Goal: Task Accomplishment & Management: Use online tool/utility

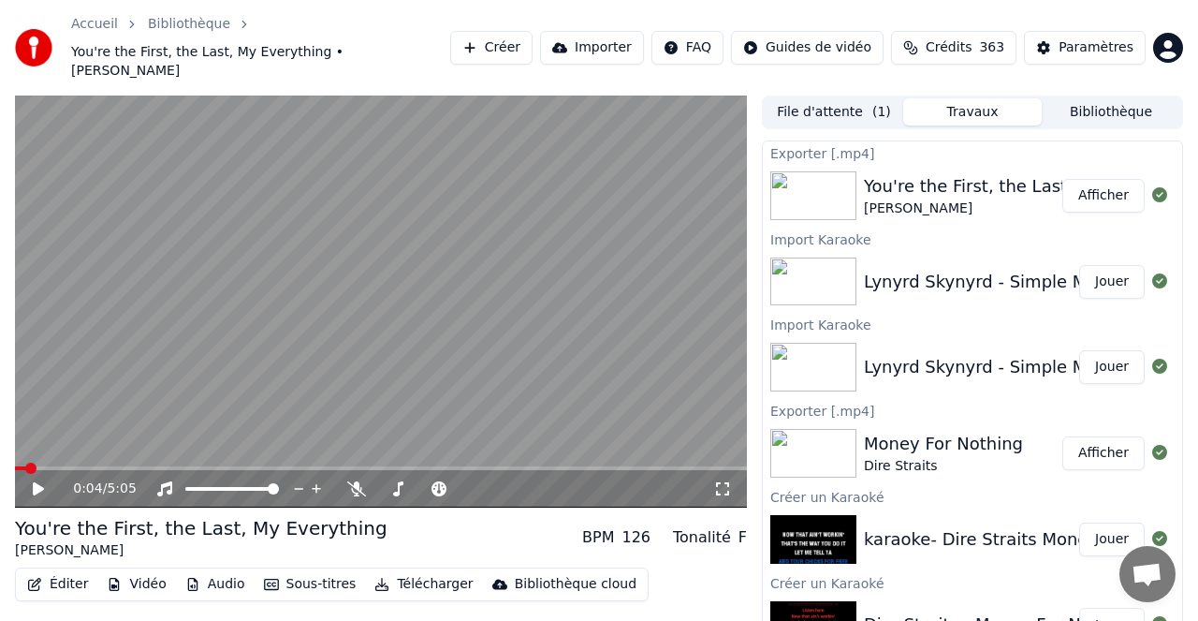
click at [1108, 98] on button "Bibliothèque" at bounding box center [1111, 111] width 139 height 27
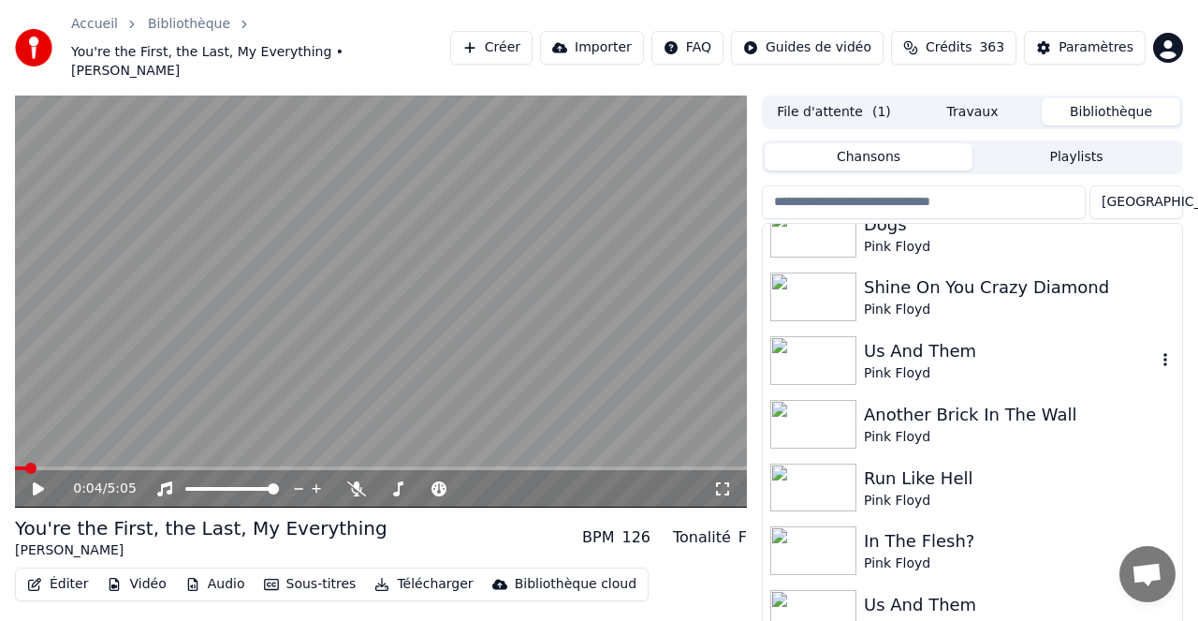
scroll to position [2516, 0]
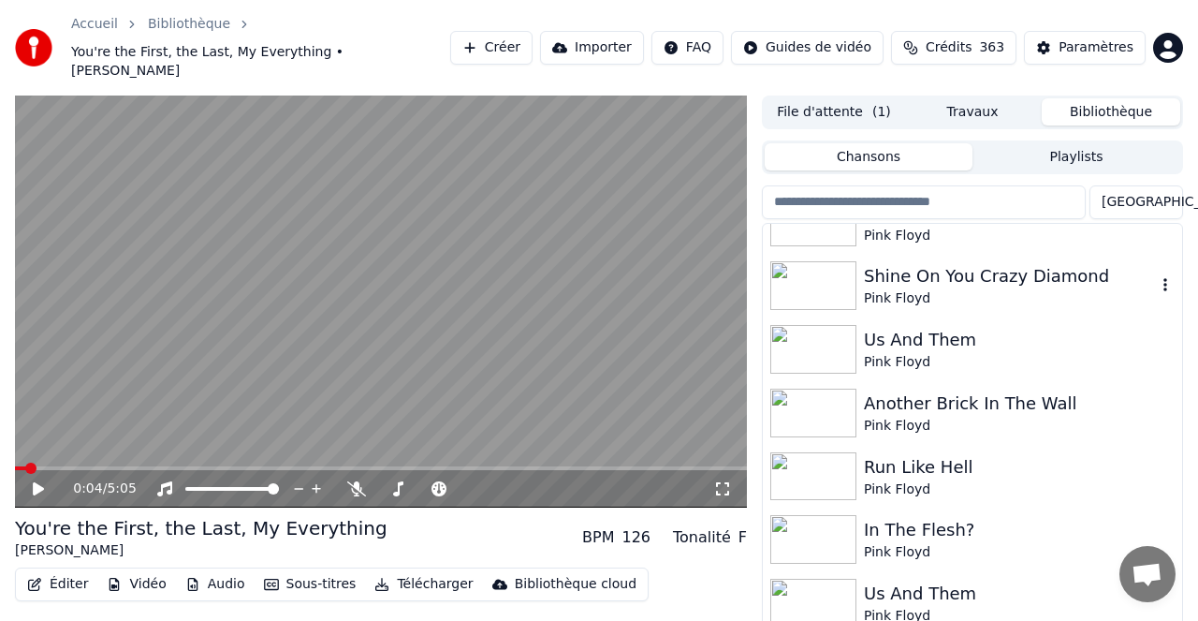
click at [962, 263] on div "Shine On You Crazy Diamond" at bounding box center [1010, 276] width 292 height 26
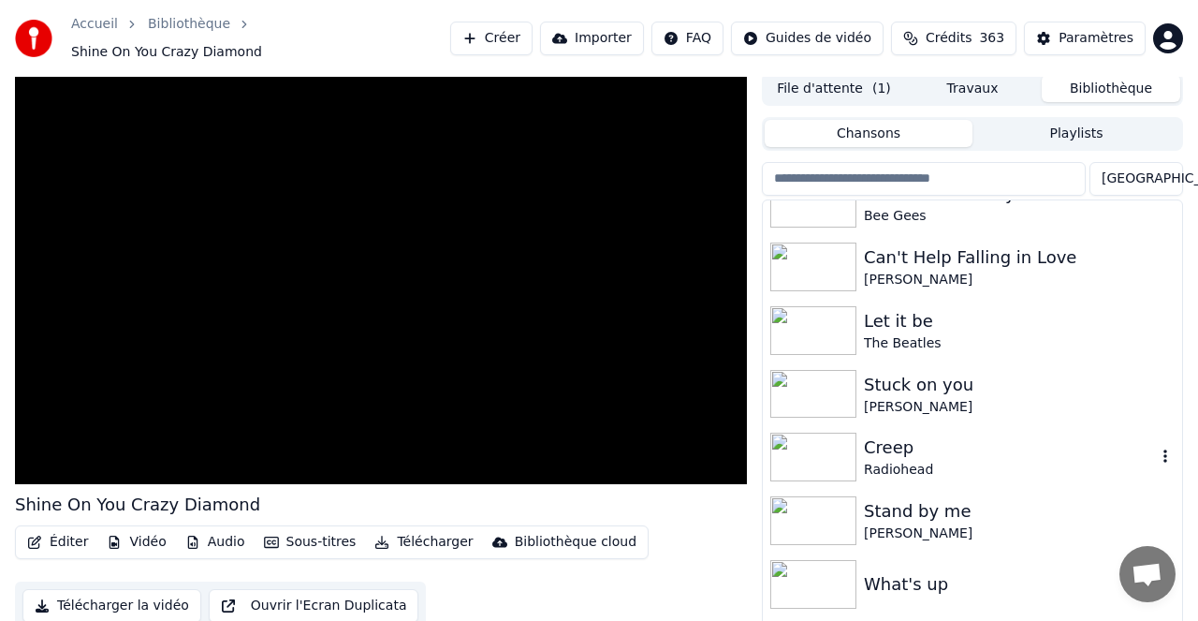
scroll to position [8881, 0]
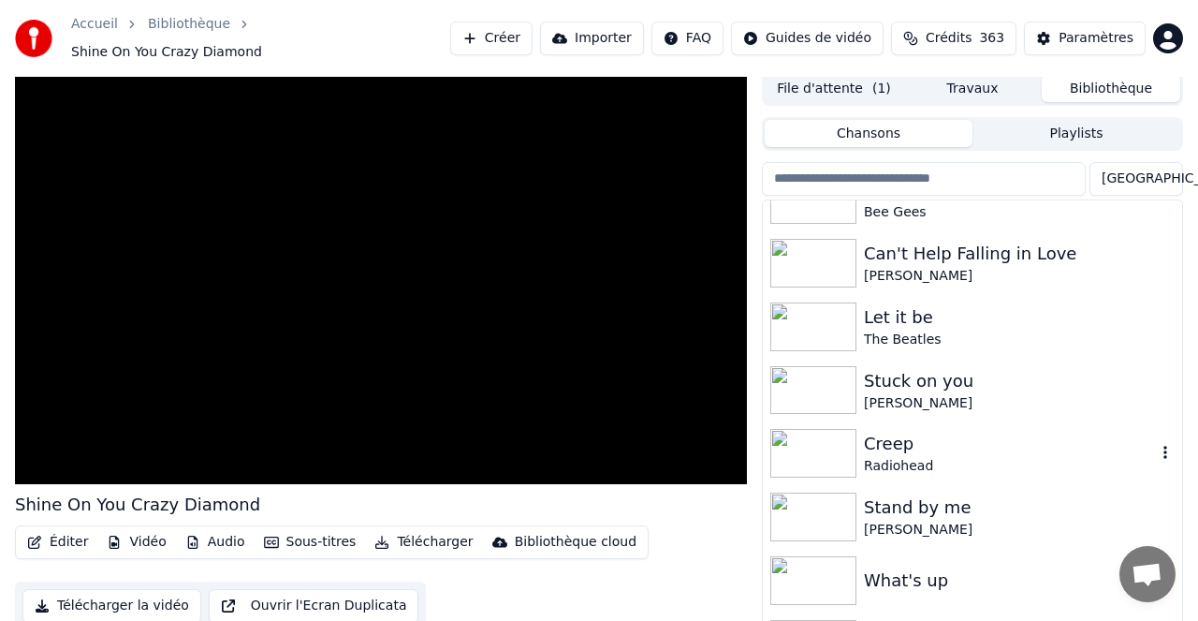
click at [892, 436] on div "Creep" at bounding box center [1010, 444] width 292 height 26
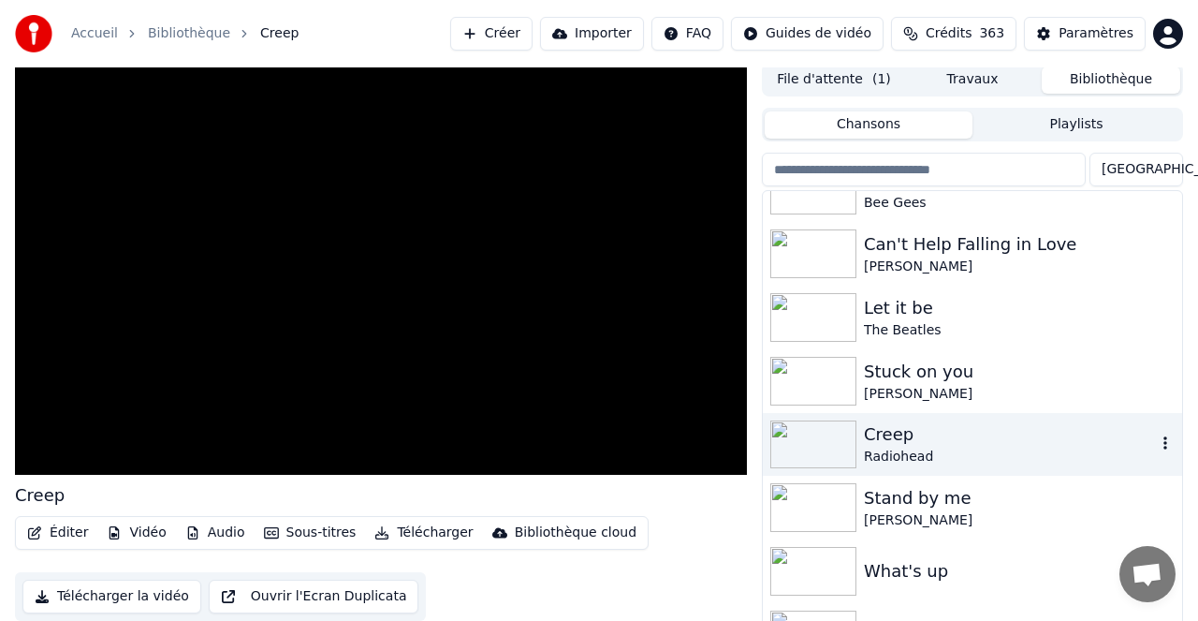
click at [892, 436] on div "Creep" at bounding box center [1010, 434] width 292 height 26
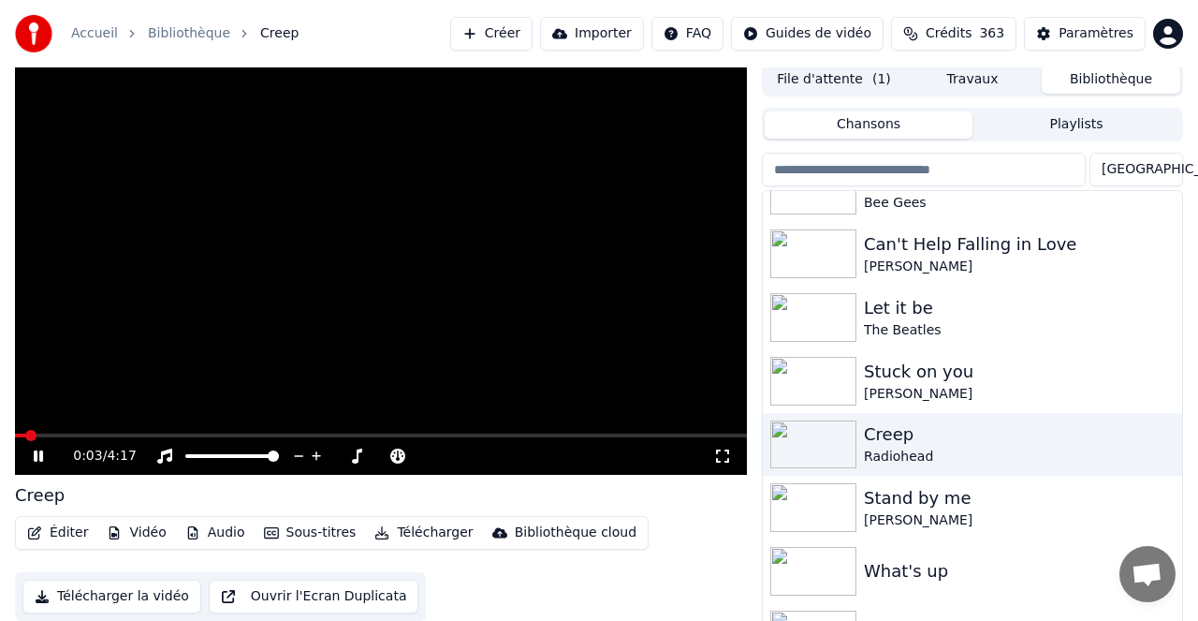
click at [43, 438] on div "0:03 / 4:17" at bounding box center [381, 455] width 732 height 37
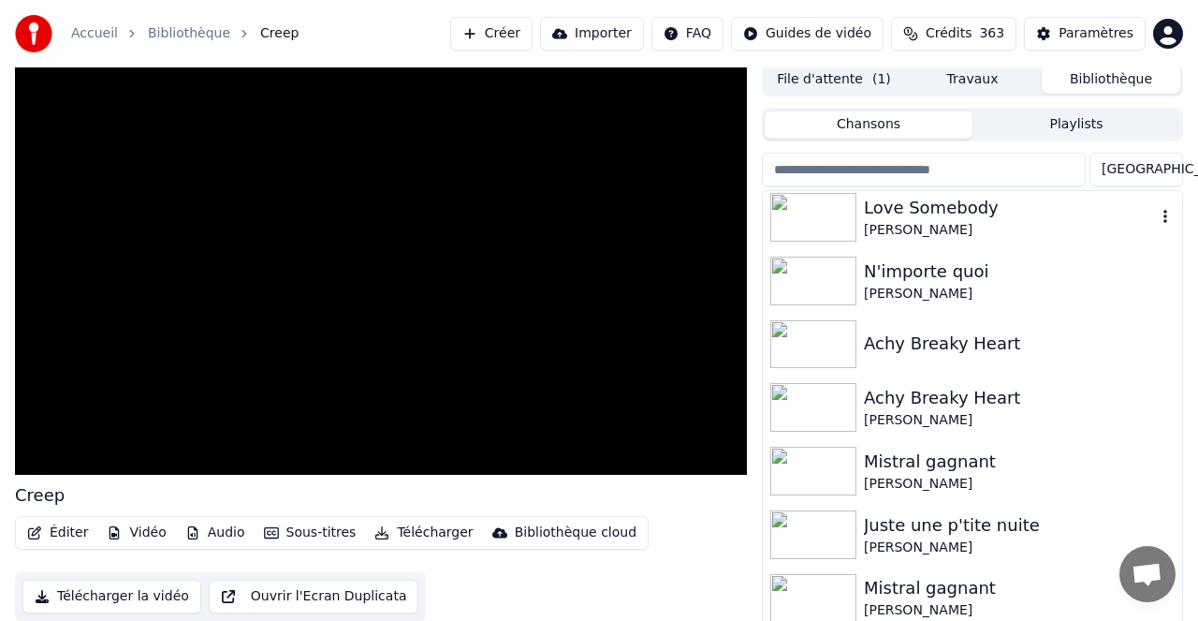
scroll to position [10135, 0]
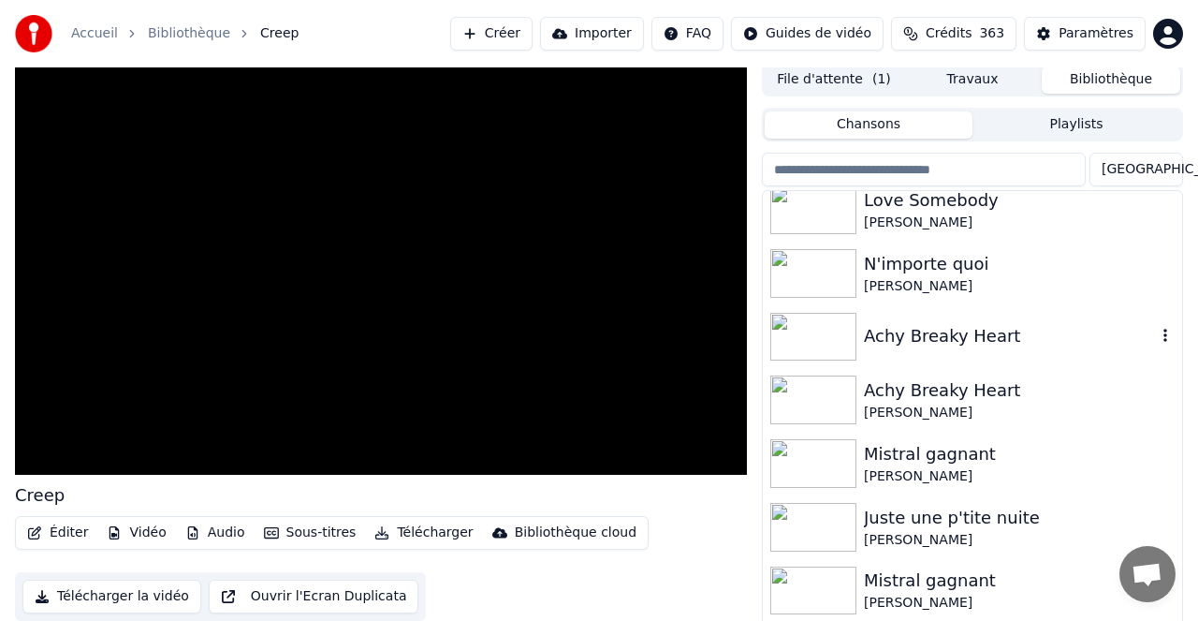
click at [918, 333] on div "Achy Breaky Heart" at bounding box center [1010, 336] width 292 height 26
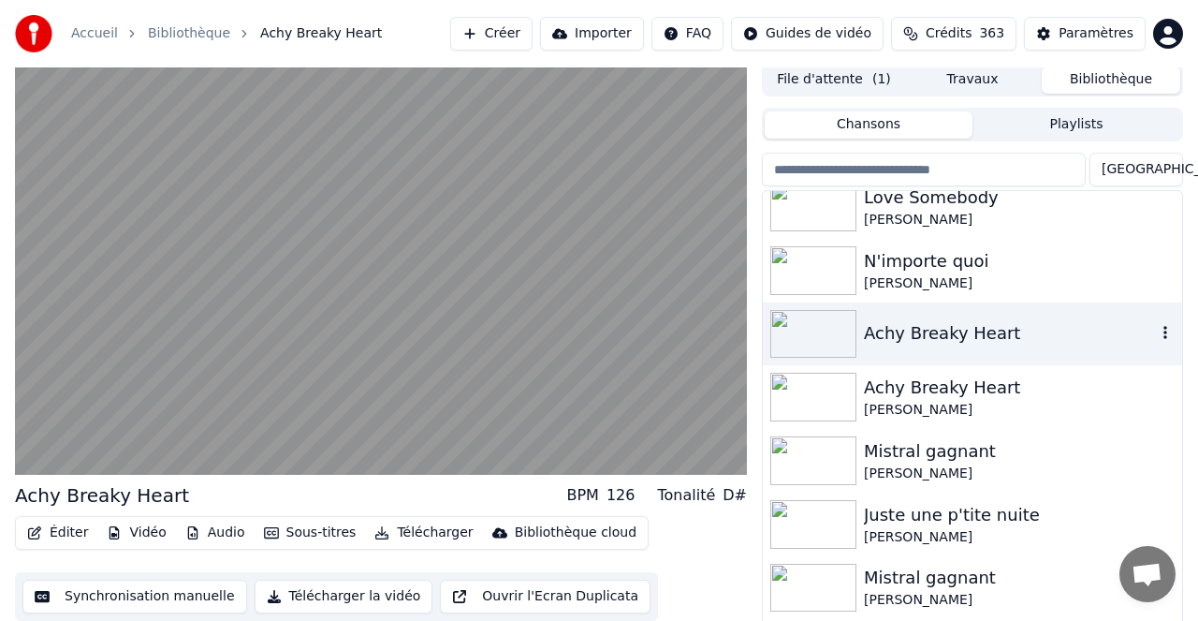
scroll to position [10139, 0]
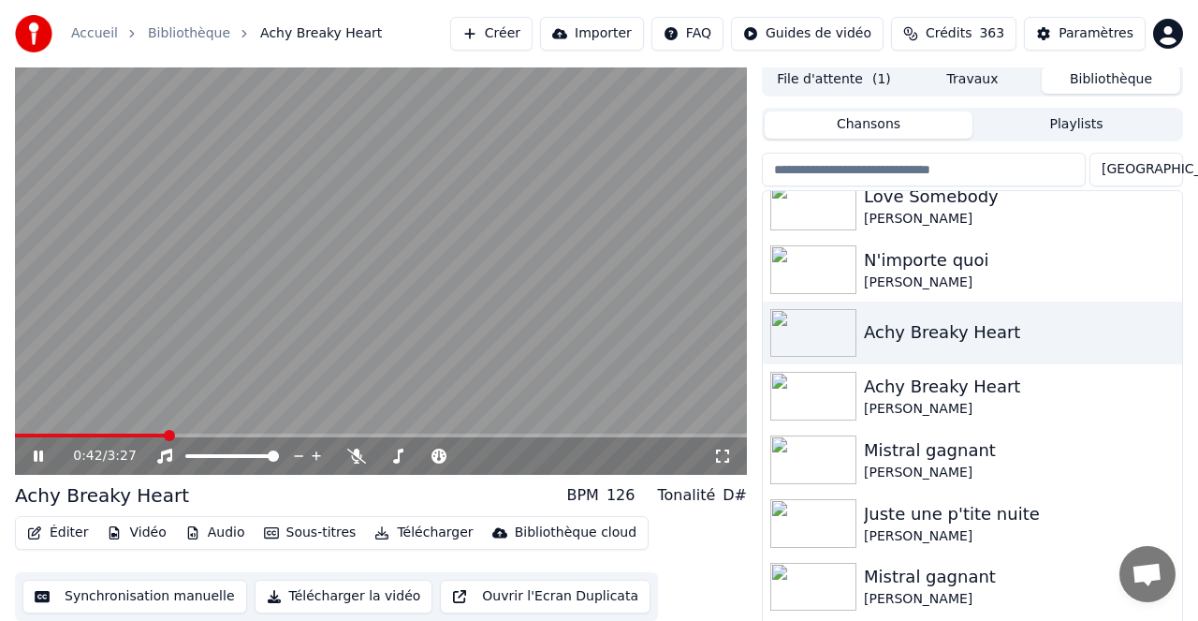
click at [41, 457] on icon at bounding box center [38, 455] width 9 height 11
click at [915, 389] on div "Achy Breaky Heart" at bounding box center [1010, 387] width 292 height 26
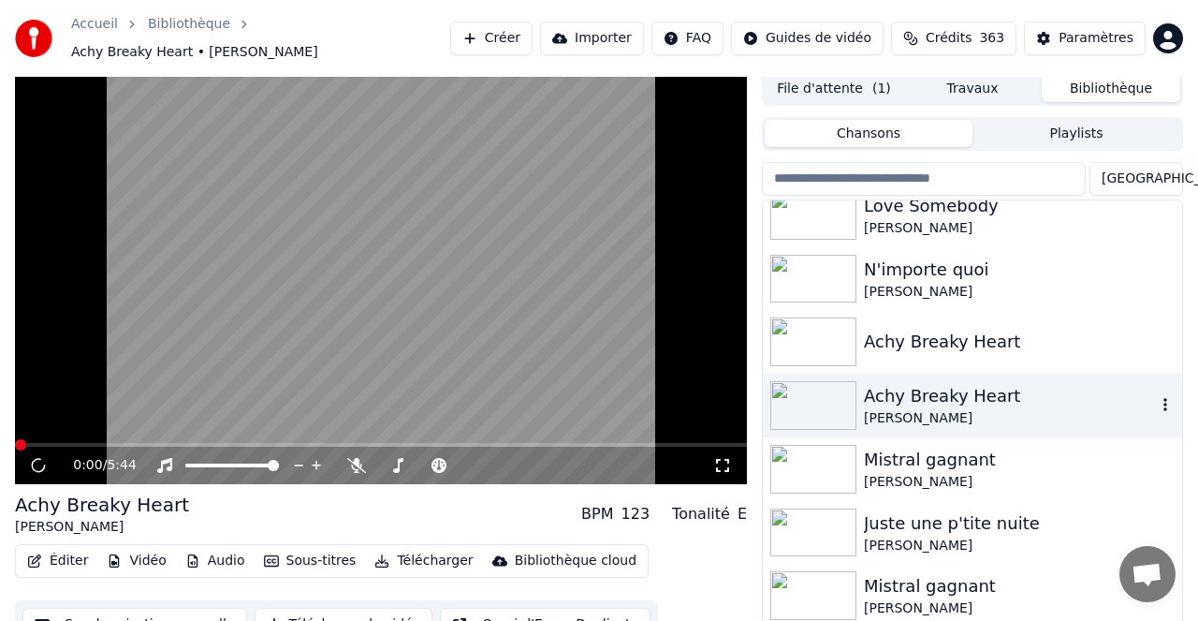
click at [915, 389] on div "Achy Breaky Heart" at bounding box center [1010, 396] width 292 height 26
click at [36, 460] on icon at bounding box center [38, 465] width 9 height 11
click at [36, 459] on icon at bounding box center [38, 465] width 11 height 13
click at [40, 460] on icon at bounding box center [38, 465] width 9 height 11
click at [37, 459] on icon at bounding box center [38, 465] width 11 height 13
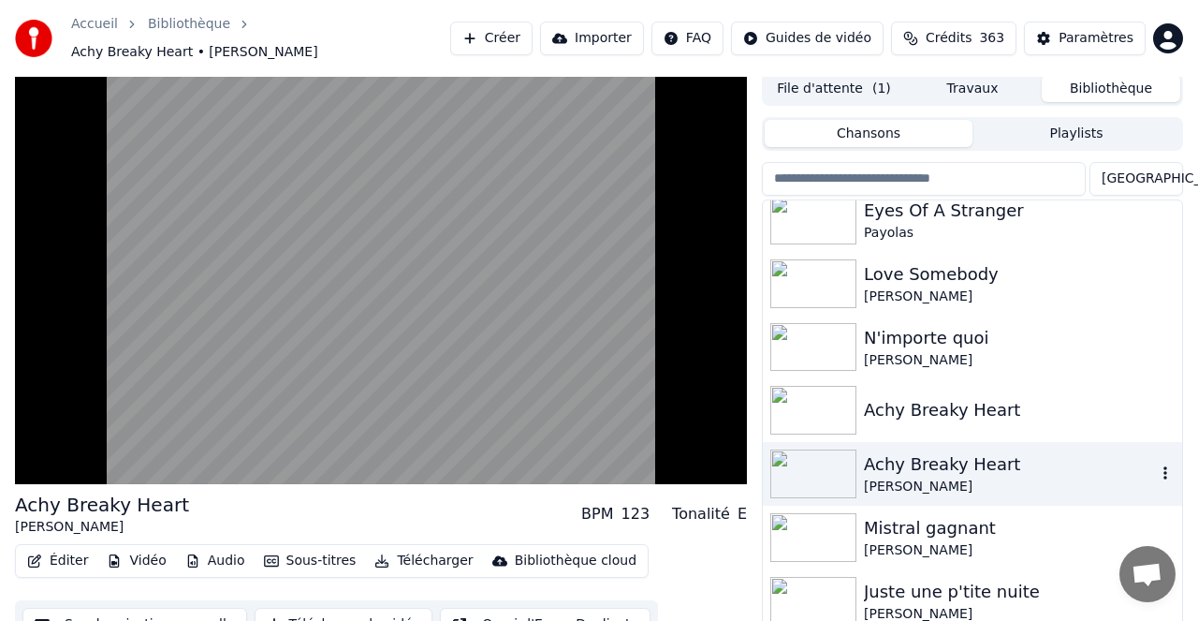
scroll to position [10055, 0]
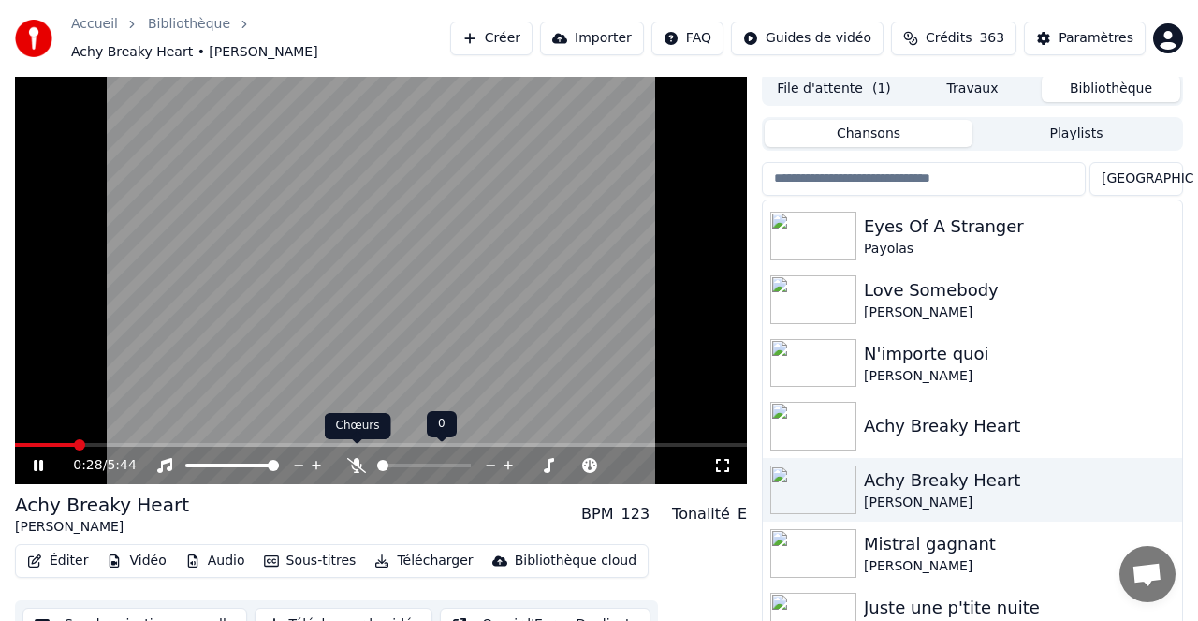
click at [357, 458] on icon at bounding box center [356, 465] width 19 height 15
click at [918, 478] on div "Achy Breaky Heart" at bounding box center [1010, 480] width 292 height 26
click at [923, 471] on div "Achy Breaky Heart" at bounding box center [1010, 480] width 292 height 26
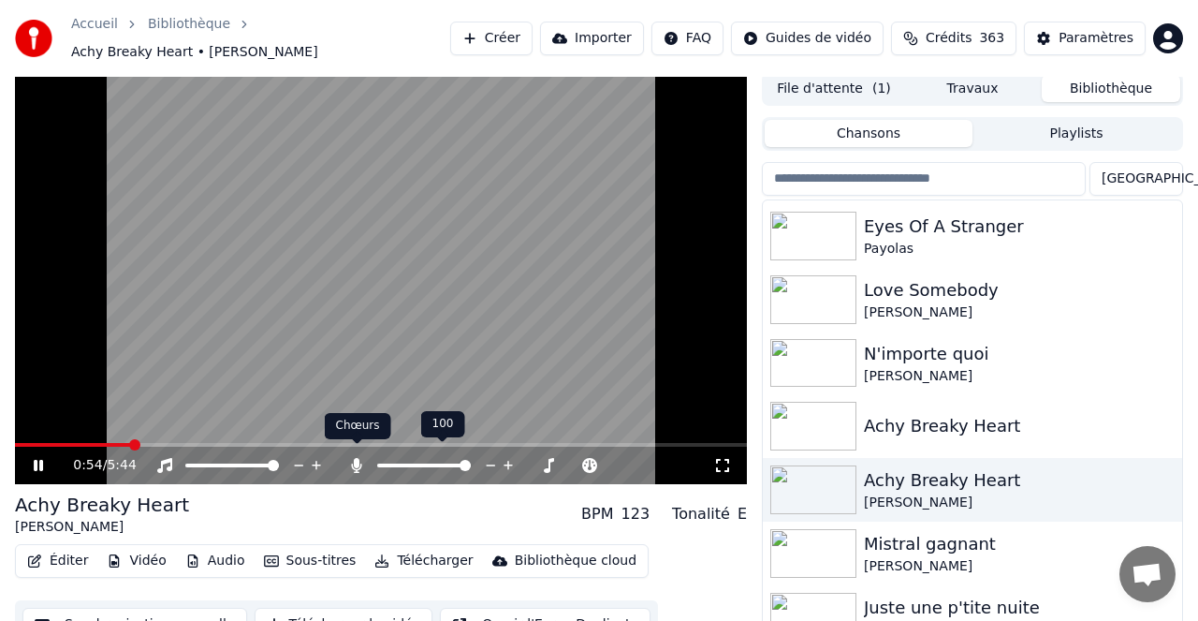
click at [359, 458] on icon at bounding box center [357, 465] width 10 height 15
click at [357, 460] on icon at bounding box center [356, 465] width 19 height 15
click at [357, 458] on icon at bounding box center [357, 465] width 10 height 15
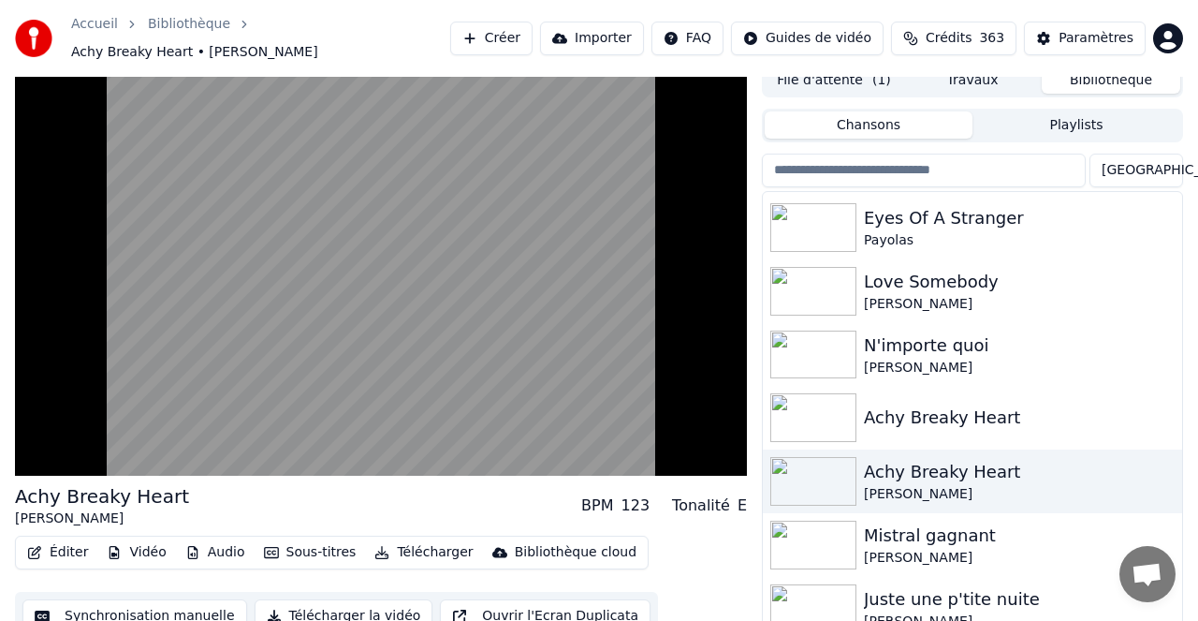
scroll to position [14, 0]
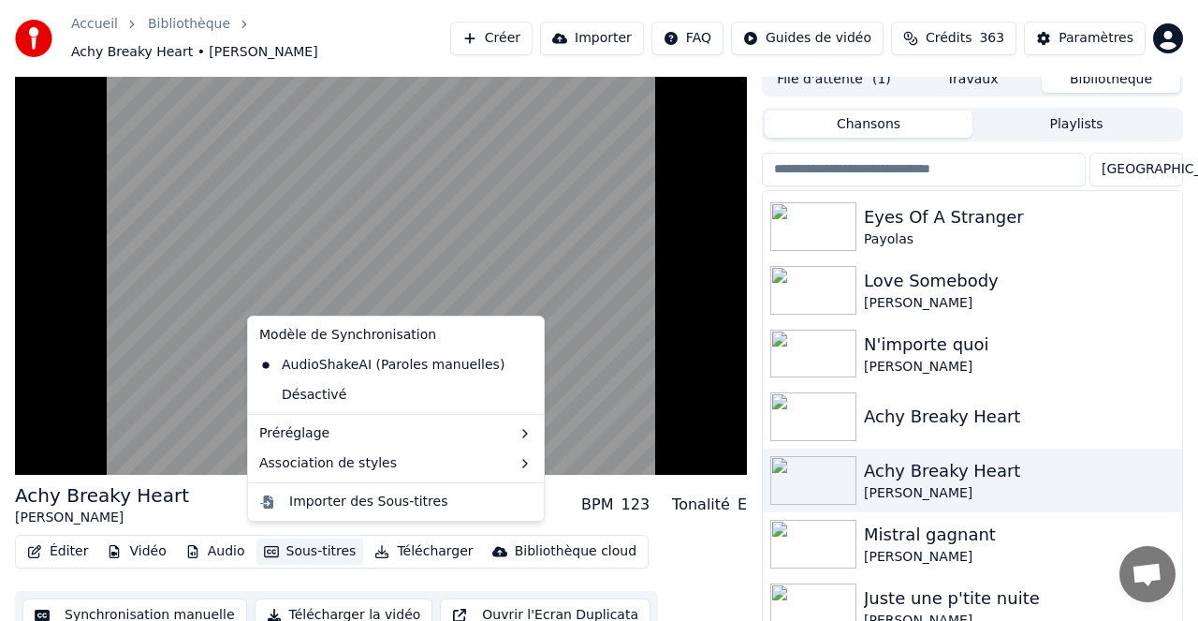
click at [307, 544] on button "Sous-titres" at bounding box center [311, 551] width 108 height 26
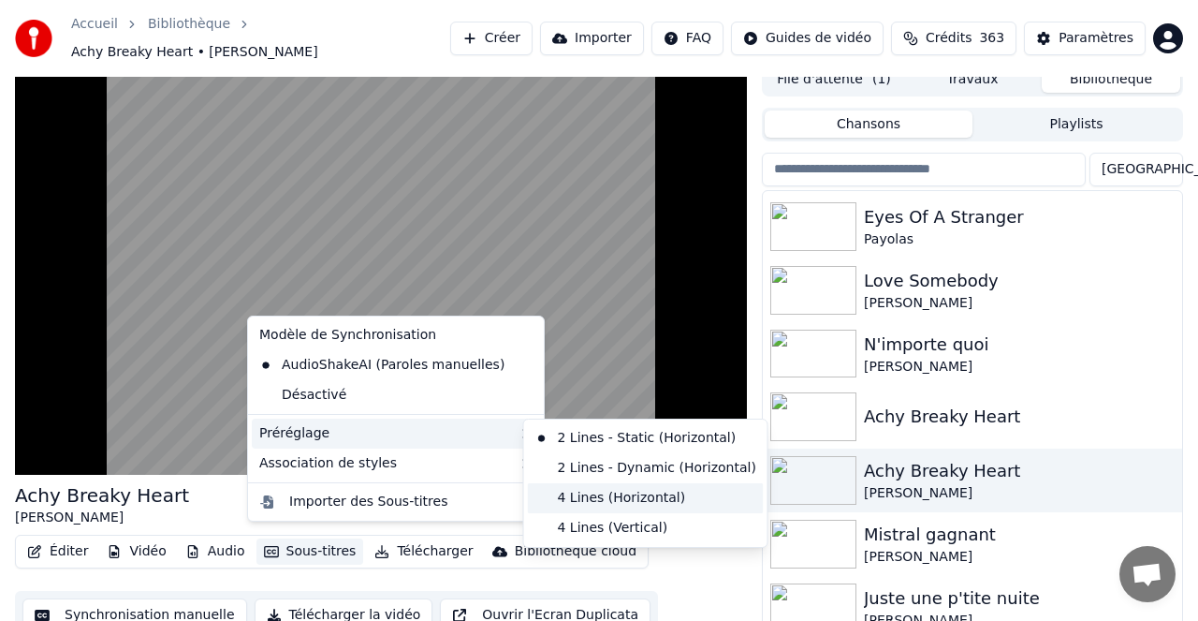
click at [614, 498] on div "4 Lines (Horizontal)" at bounding box center [646, 498] width 236 height 30
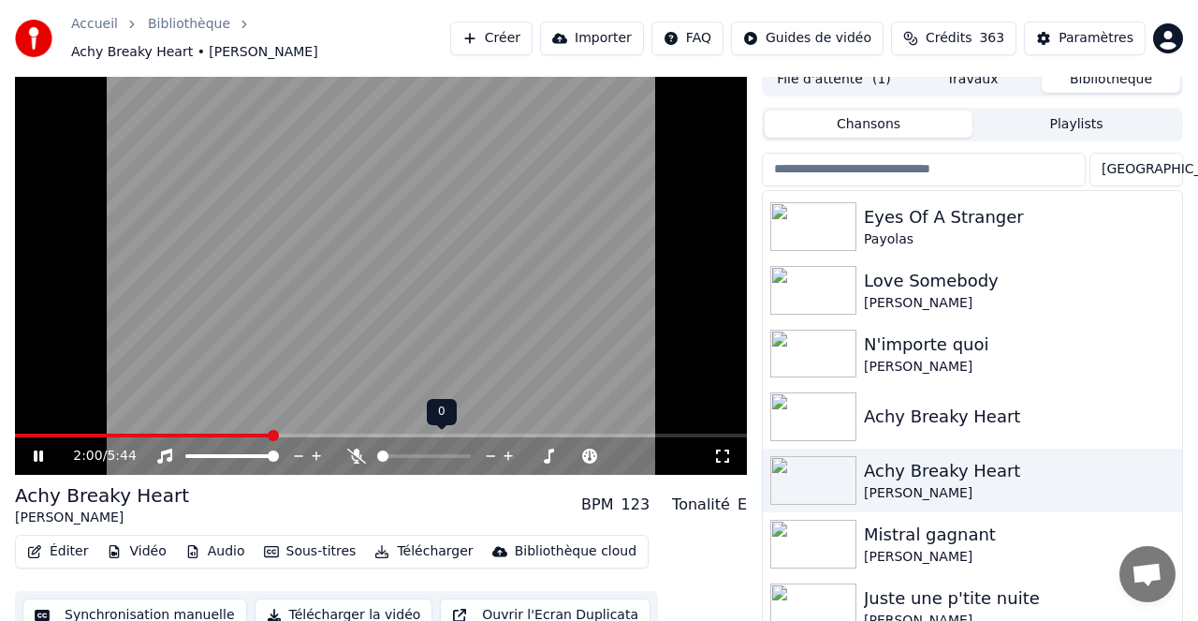
click at [360, 448] on icon at bounding box center [356, 455] width 19 height 15
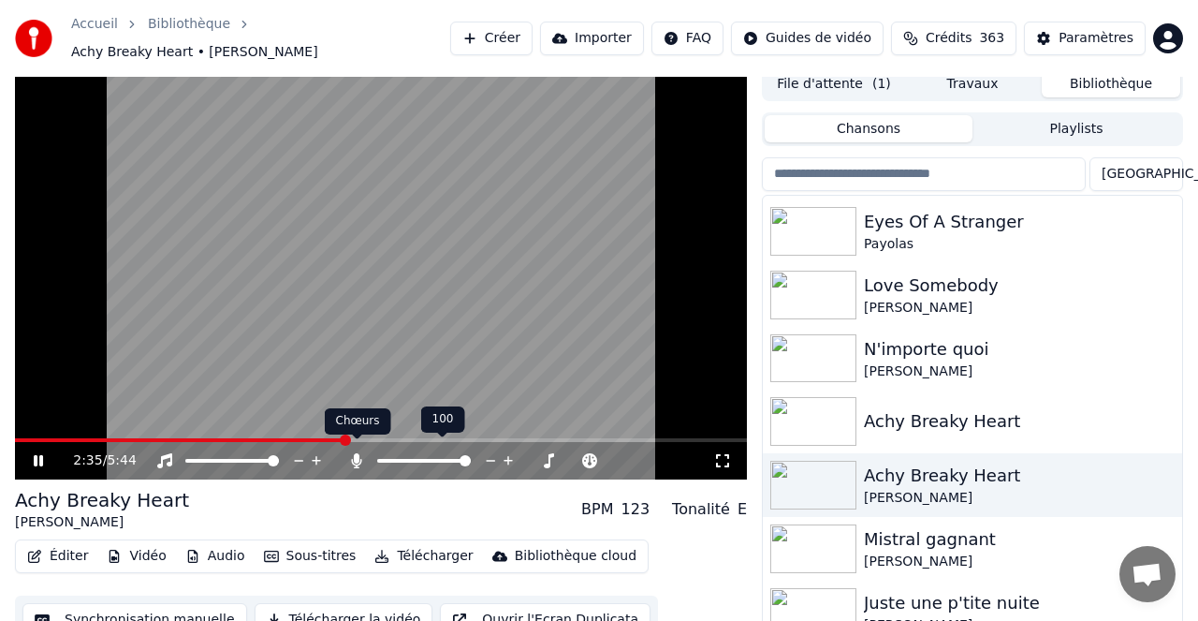
click at [360, 456] on icon at bounding box center [356, 460] width 19 height 15
click at [360, 453] on icon at bounding box center [356, 460] width 19 height 15
click at [359, 453] on icon at bounding box center [356, 460] width 19 height 15
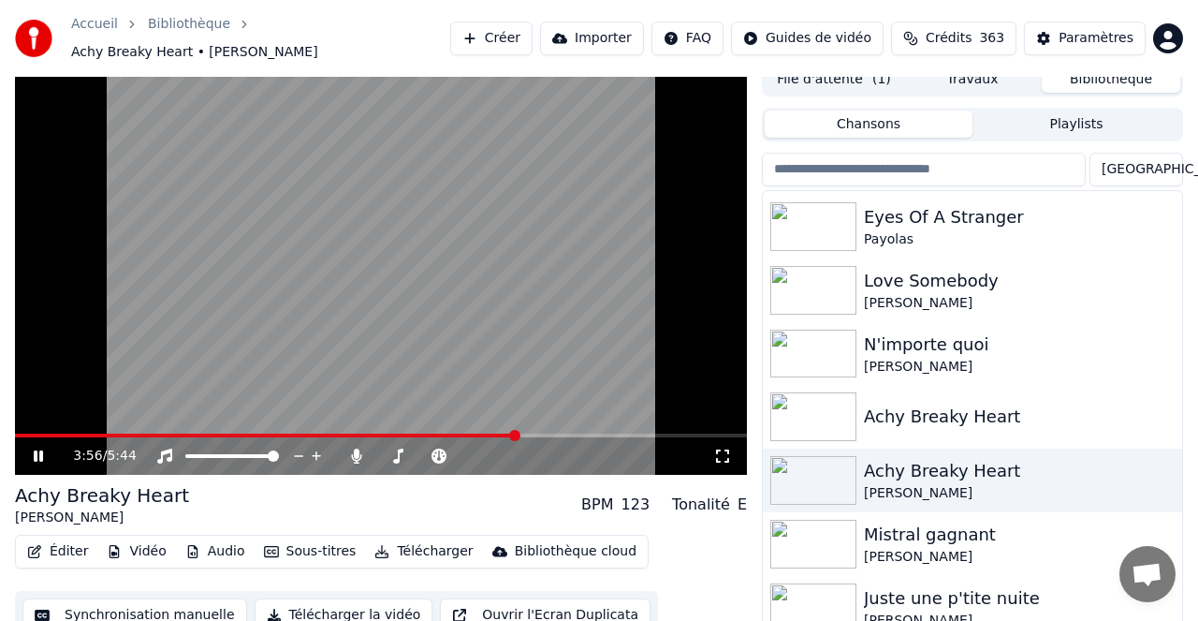
scroll to position [12, 0]
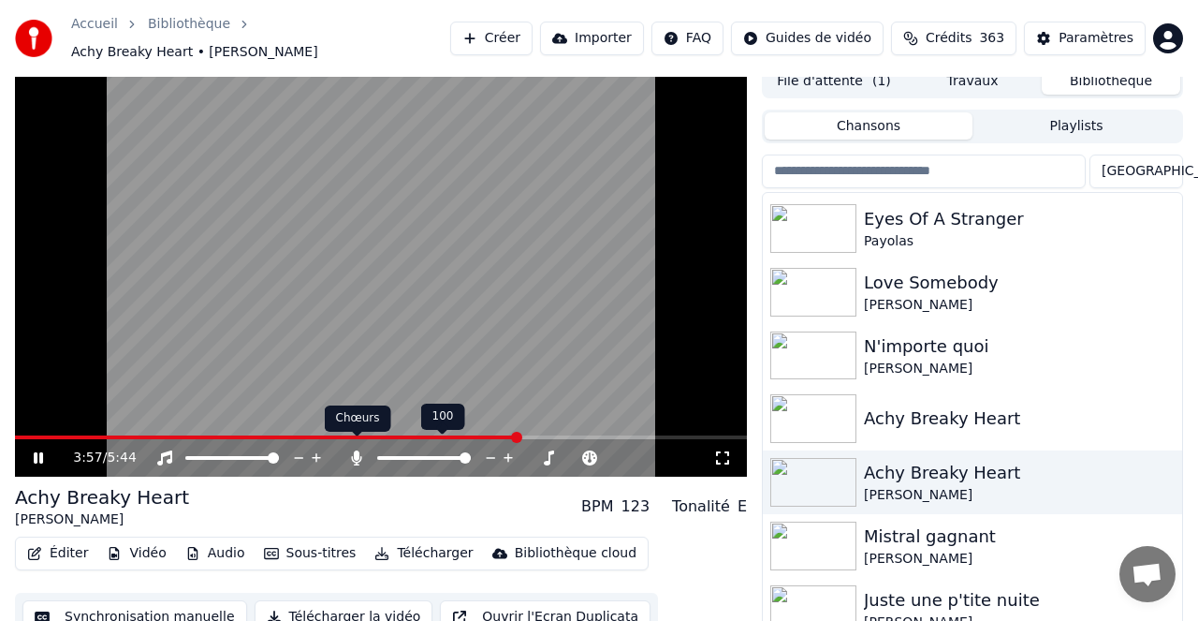
click at [357, 450] on icon at bounding box center [357, 457] width 10 height 15
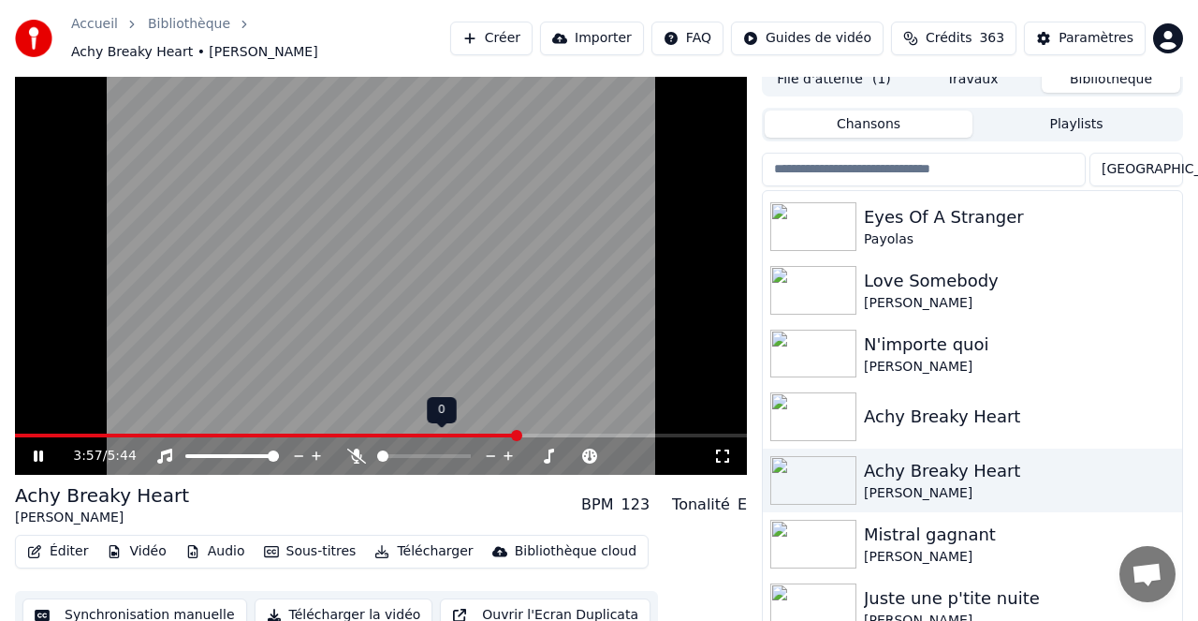
scroll to position [19, 0]
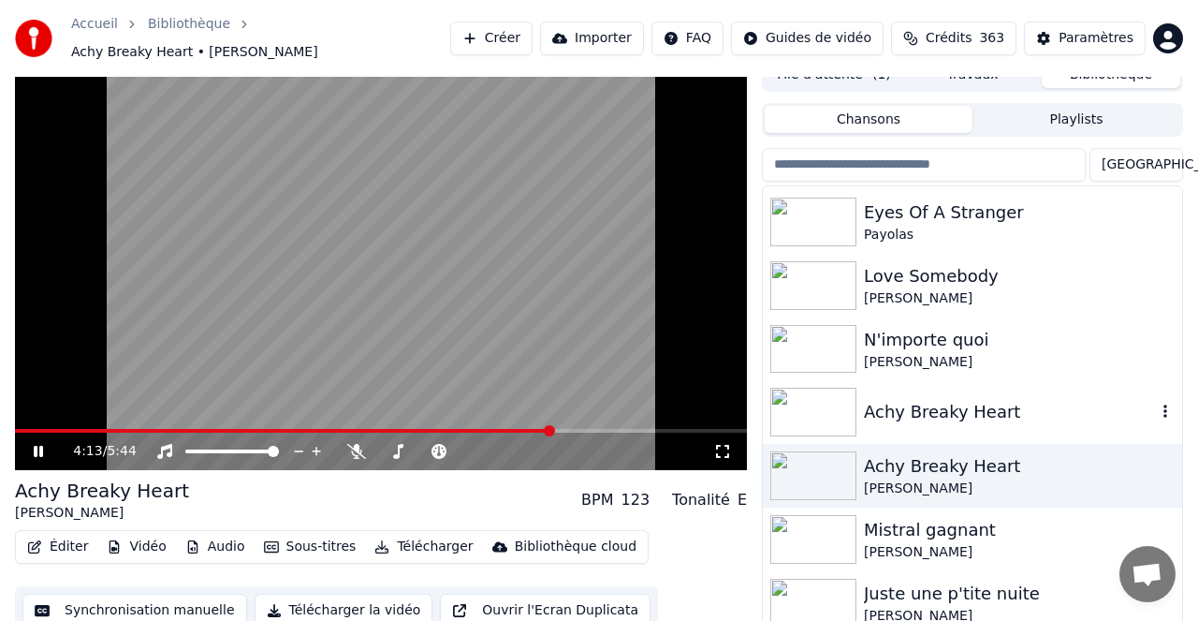
click at [945, 400] on div "Achy Breaky Heart" at bounding box center [1010, 412] width 292 height 26
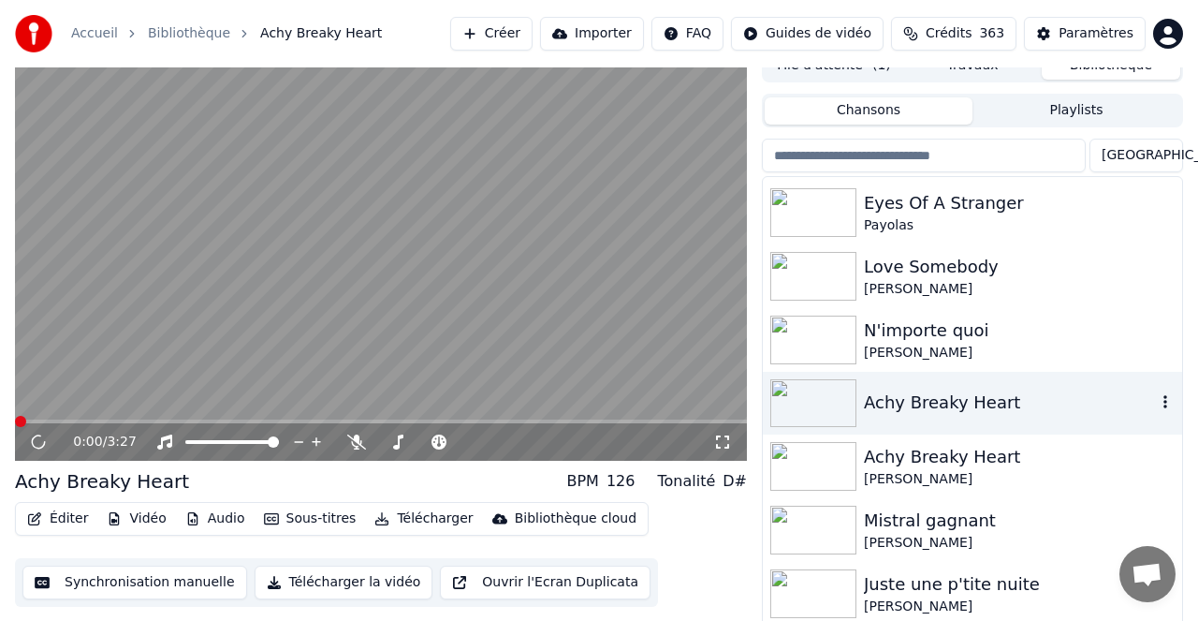
click at [945, 400] on div "Achy Breaky Heart" at bounding box center [1010, 402] width 292 height 26
click at [360, 442] on icon at bounding box center [356, 441] width 19 height 15
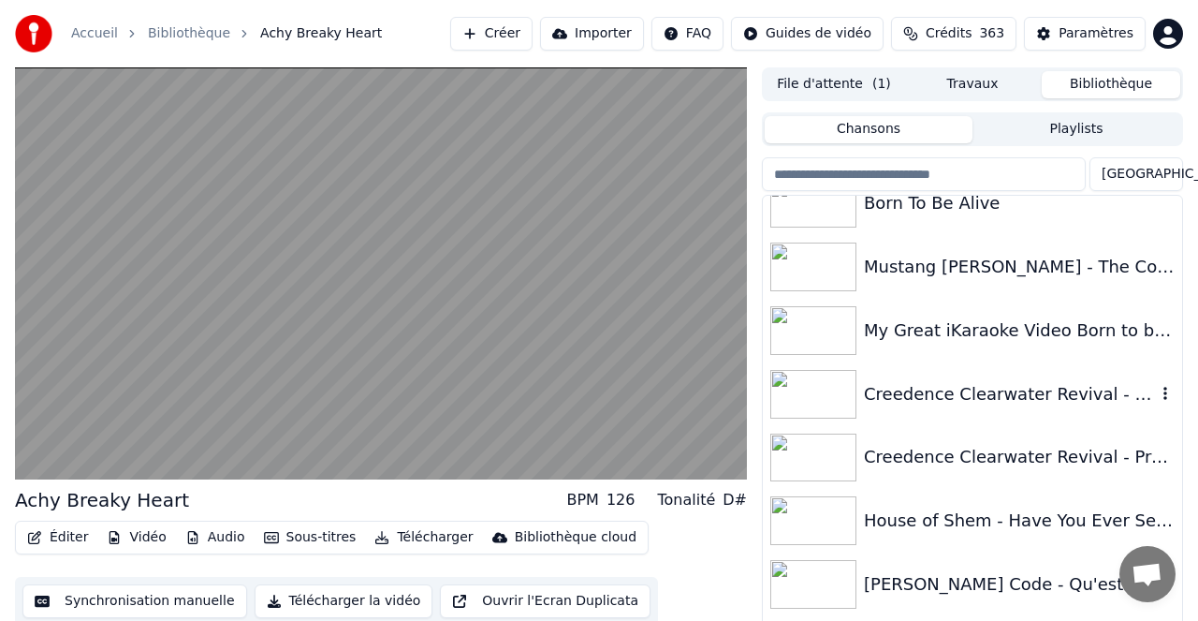
scroll to position [14865, 0]
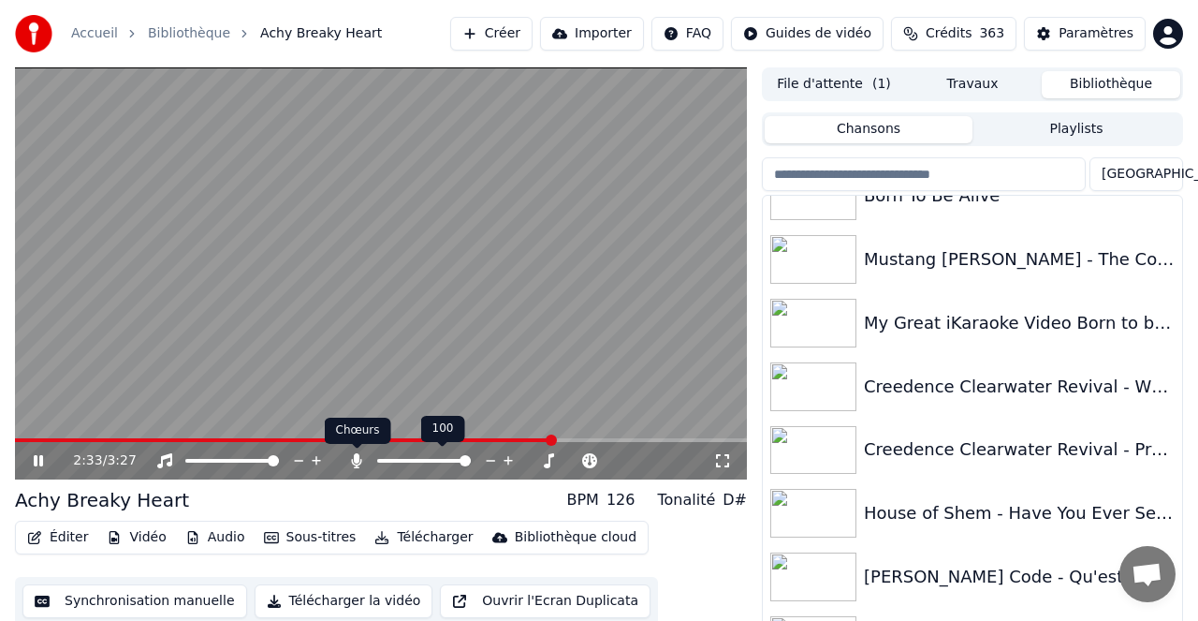
click at [359, 463] on icon at bounding box center [356, 460] width 19 height 15
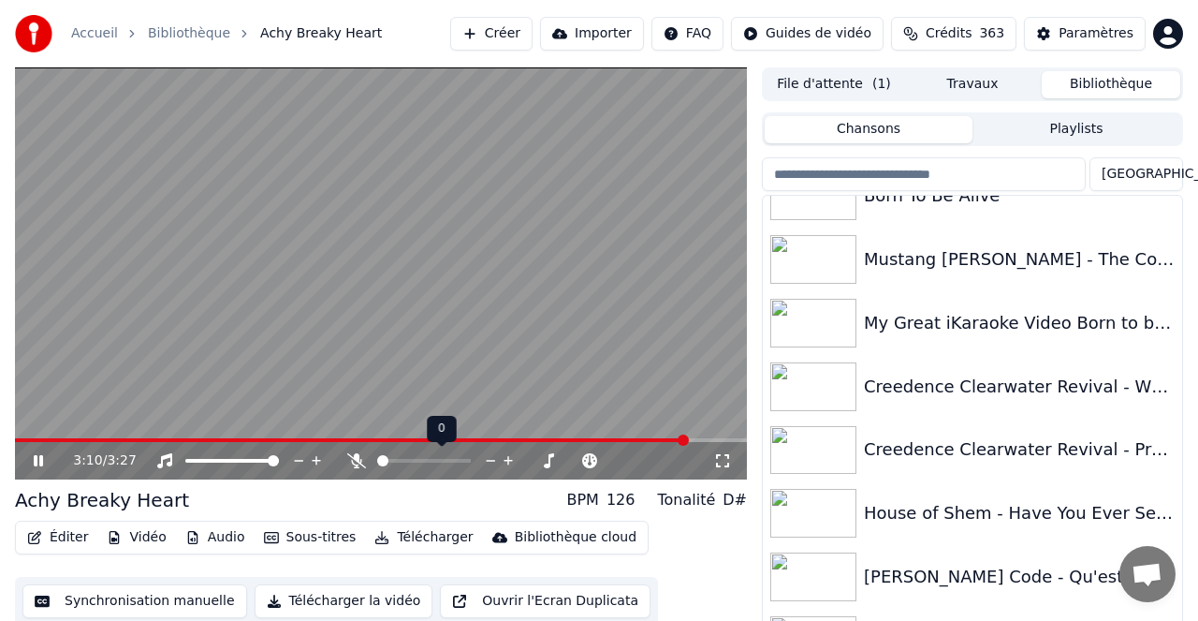
click at [359, 463] on icon at bounding box center [356, 460] width 19 height 15
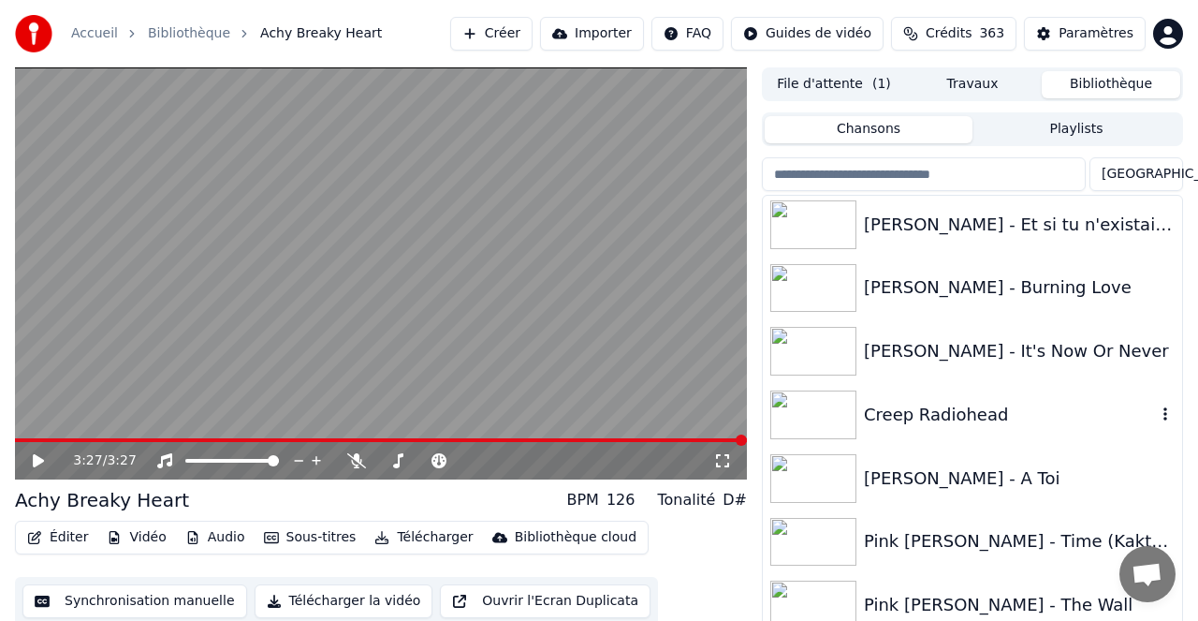
scroll to position [15462, 0]
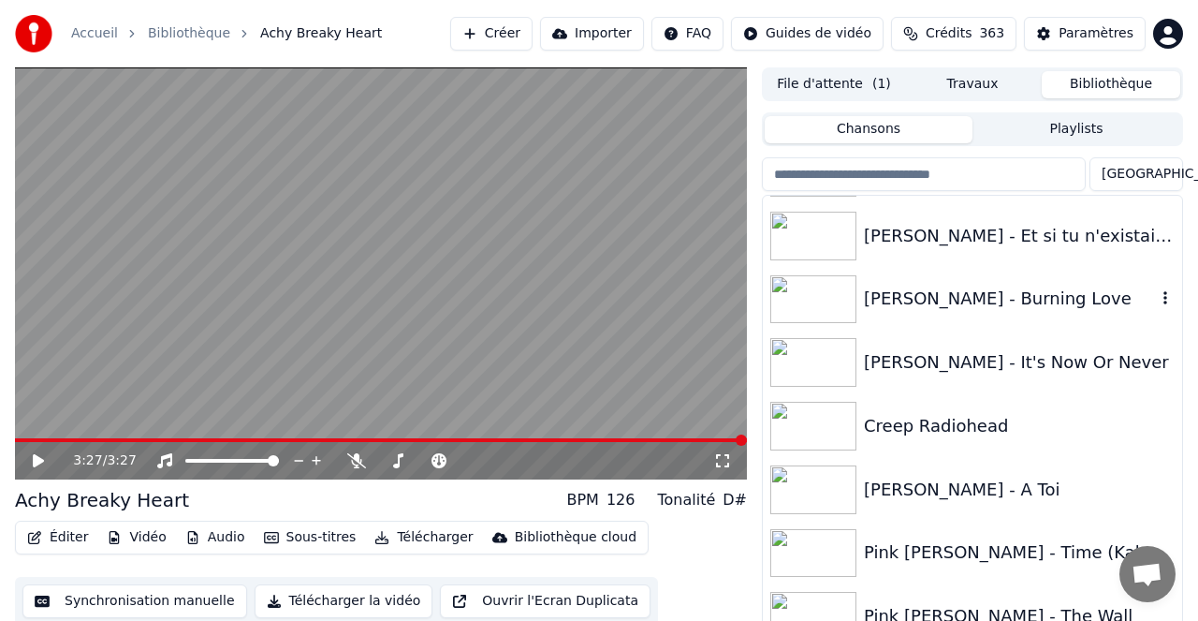
click at [980, 301] on div "Elvis Presley - Burning Love" at bounding box center [1010, 299] width 292 height 26
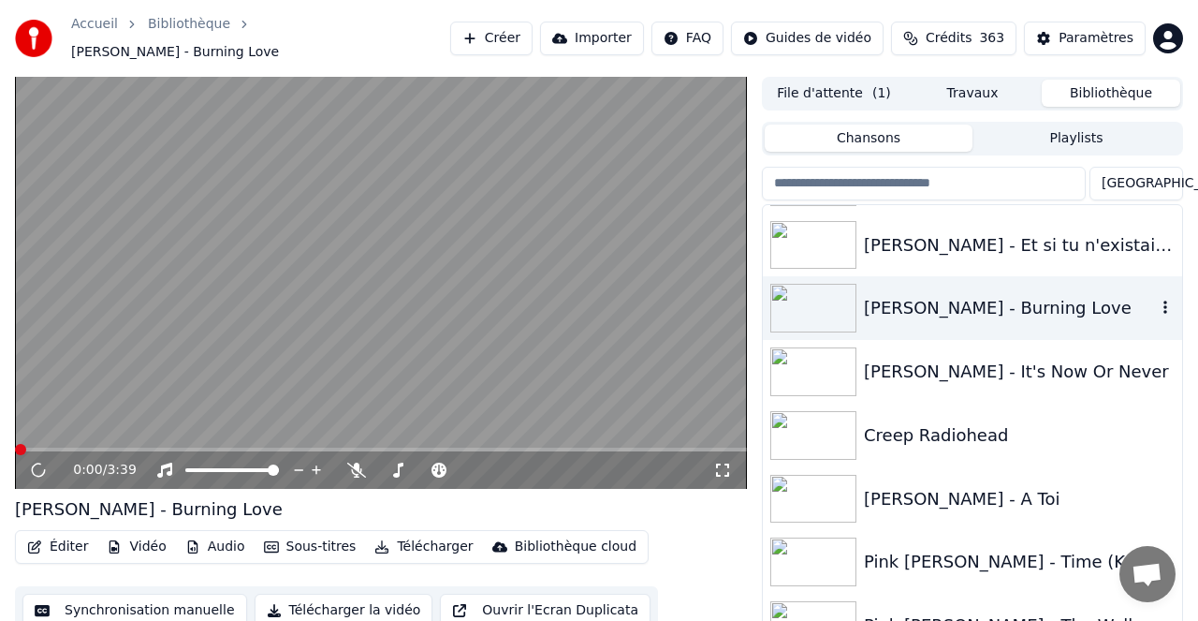
click at [980, 301] on div "Elvis Presley - Burning Love" at bounding box center [1010, 308] width 292 height 26
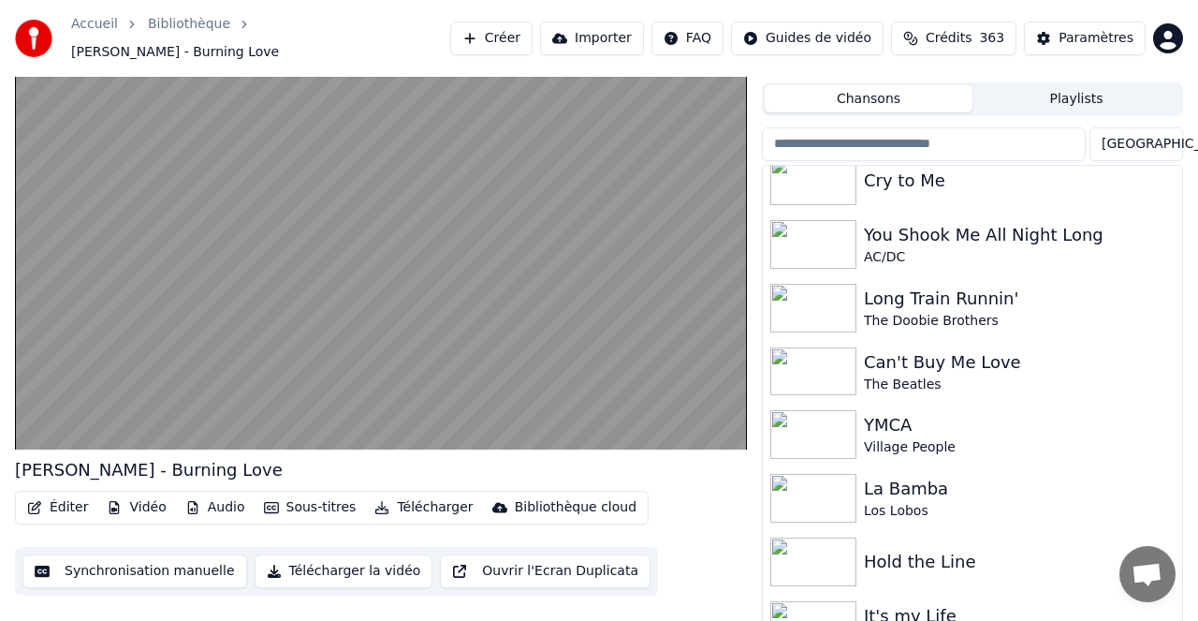
scroll to position [647, 0]
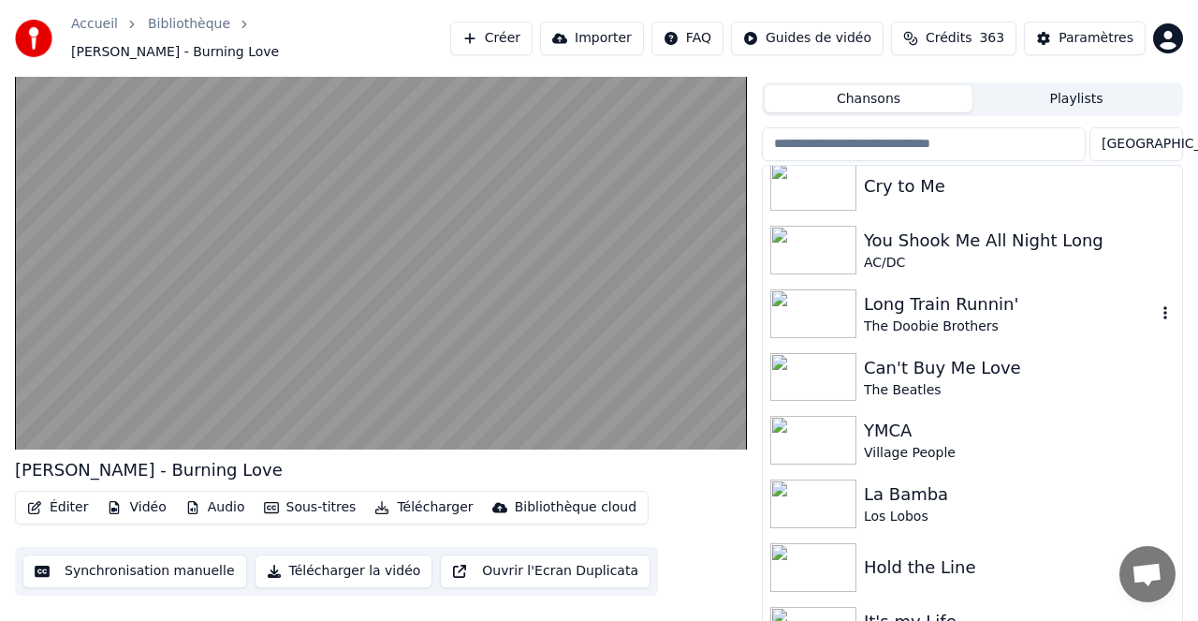
click at [904, 291] on div "Long Train Runnin'" at bounding box center [1010, 304] width 292 height 26
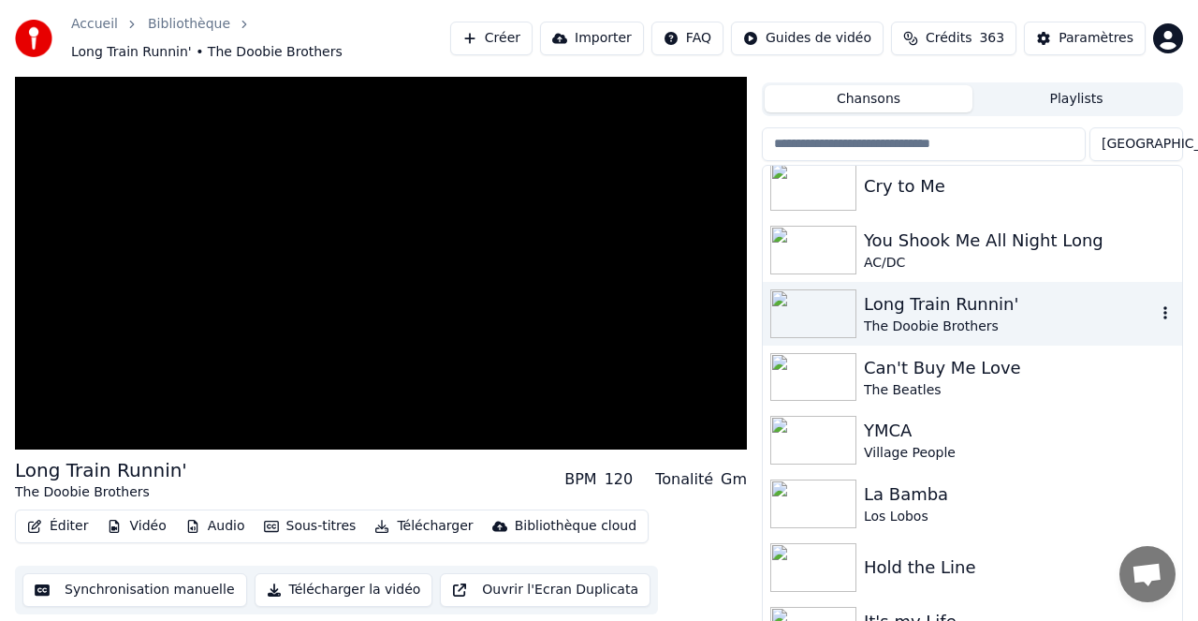
scroll to position [49, 0]
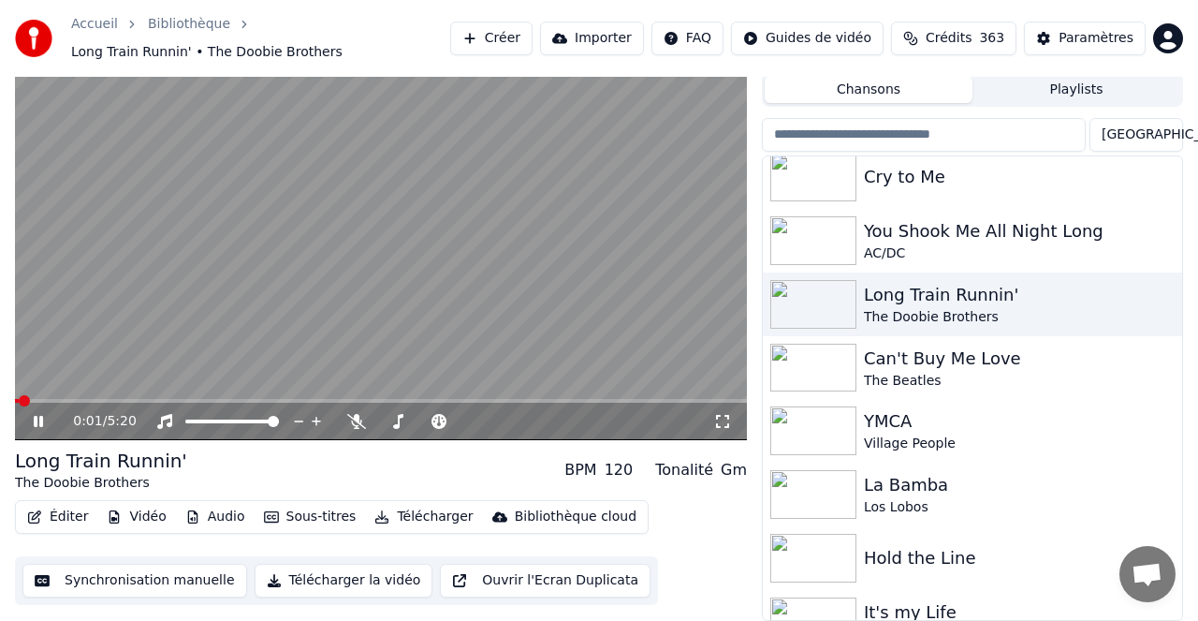
click at [61, 400] on span at bounding box center [381, 401] width 732 height 4
click at [352, 427] on icon at bounding box center [356, 421] width 19 height 15
click at [355, 423] on icon at bounding box center [356, 421] width 19 height 15
click at [356, 422] on icon at bounding box center [356, 421] width 19 height 15
click at [38, 419] on icon at bounding box center [51, 421] width 43 height 15
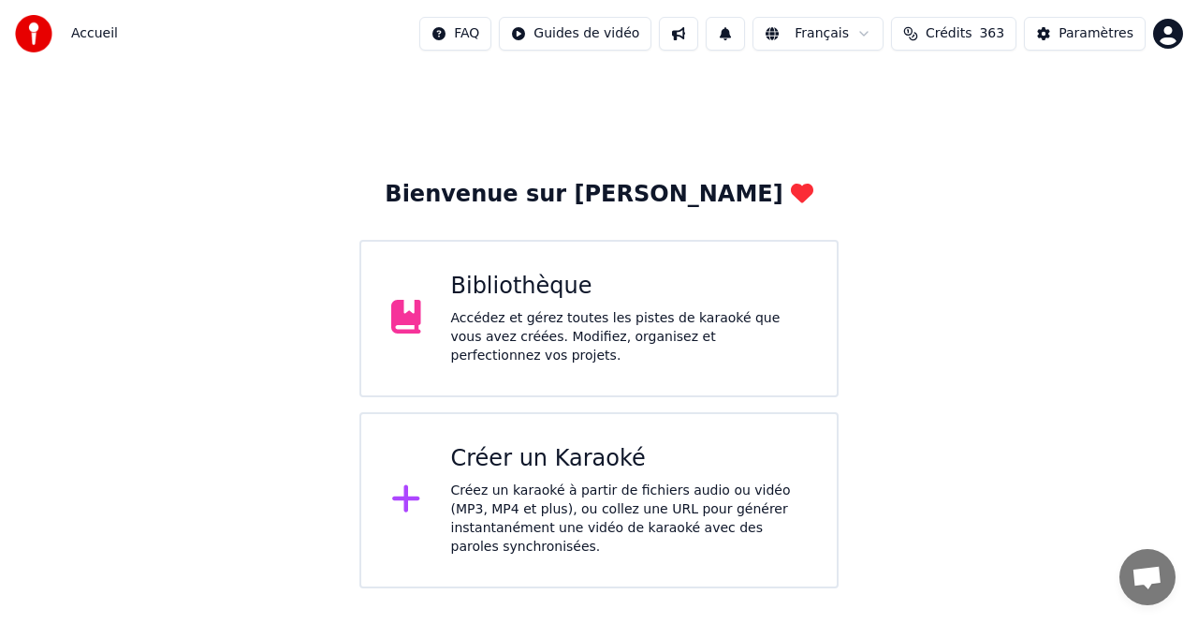
click at [528, 286] on div "Bibliothèque" at bounding box center [629, 287] width 357 height 30
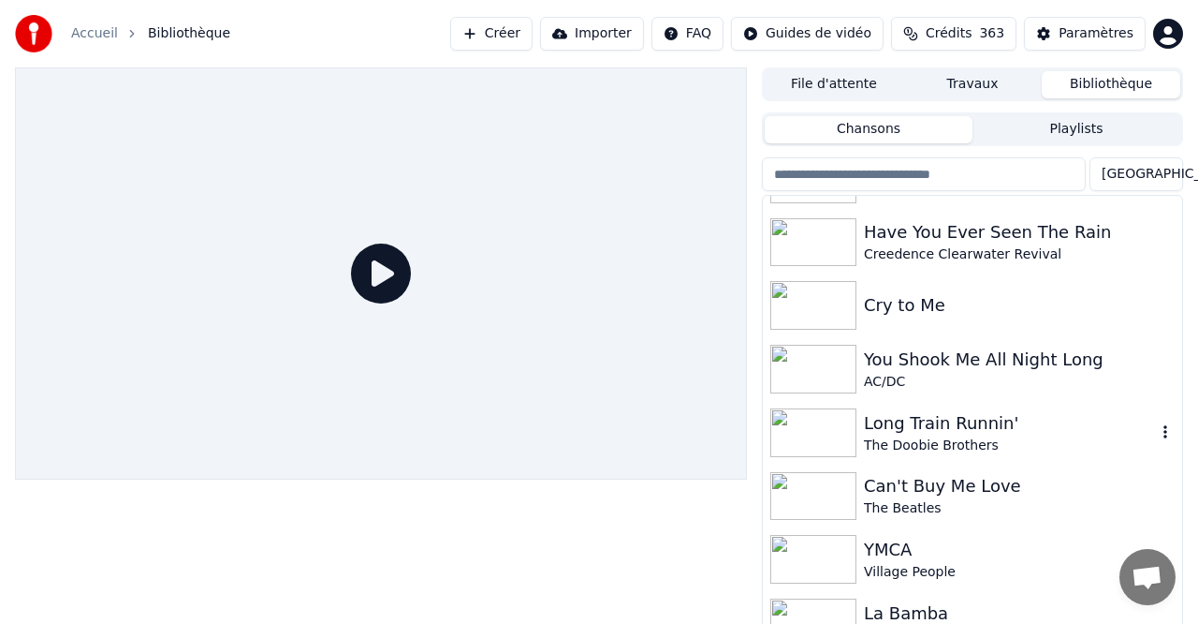
scroll to position [561, 0]
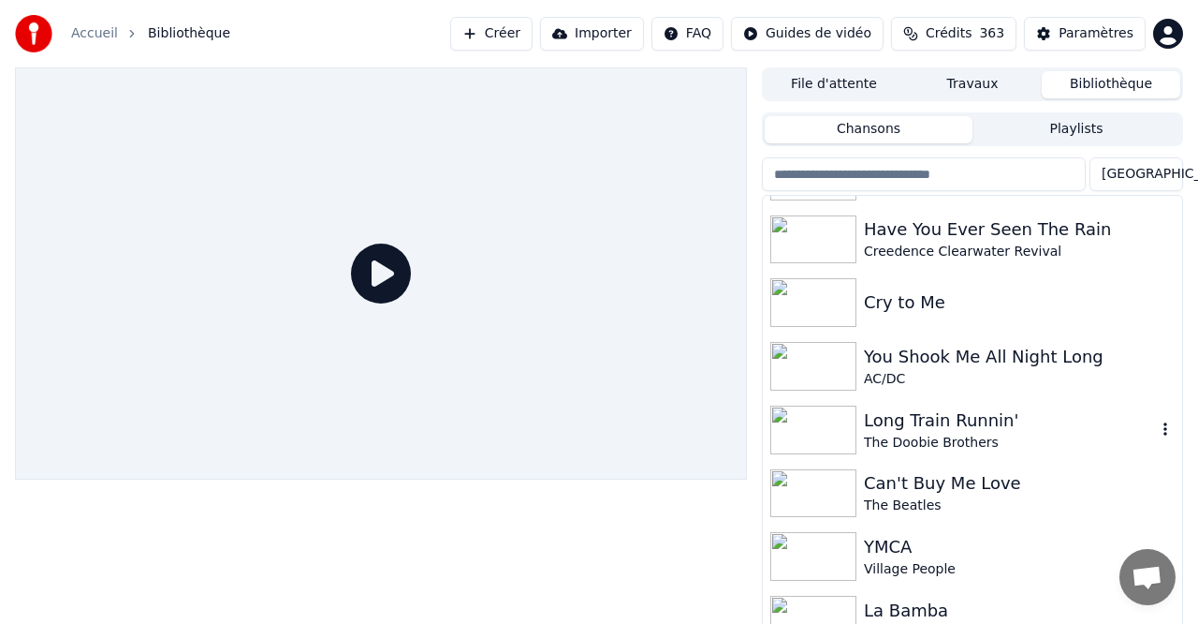
click at [916, 419] on div "Long Train Runnin'" at bounding box center [1010, 420] width 292 height 26
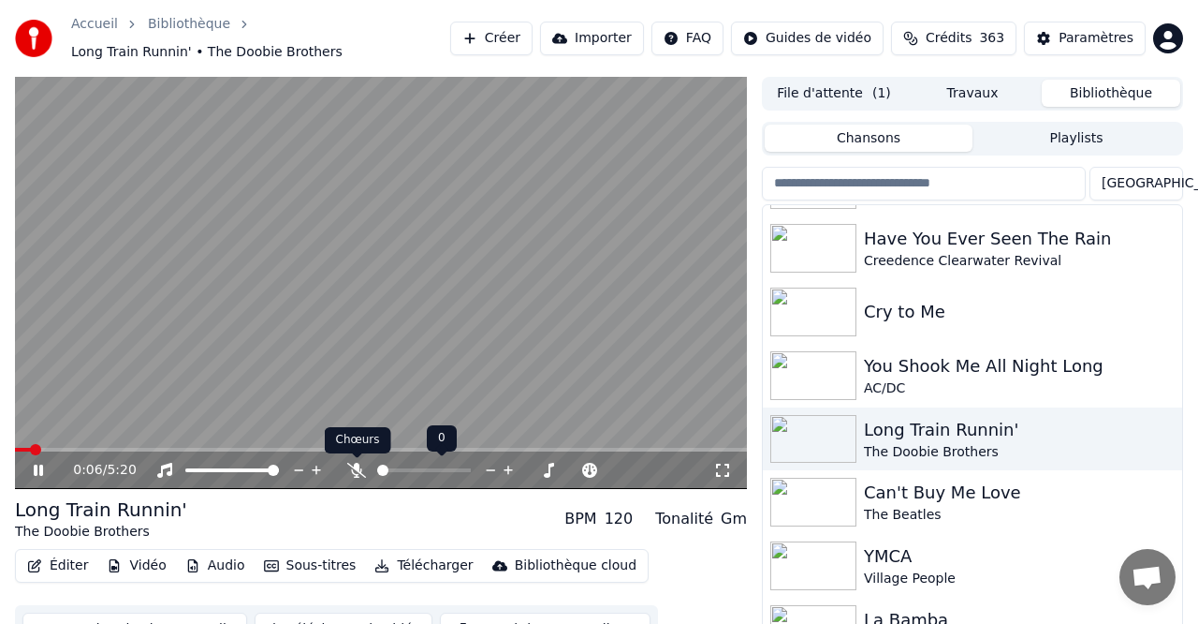
click at [358, 471] on icon at bounding box center [356, 470] width 19 height 15
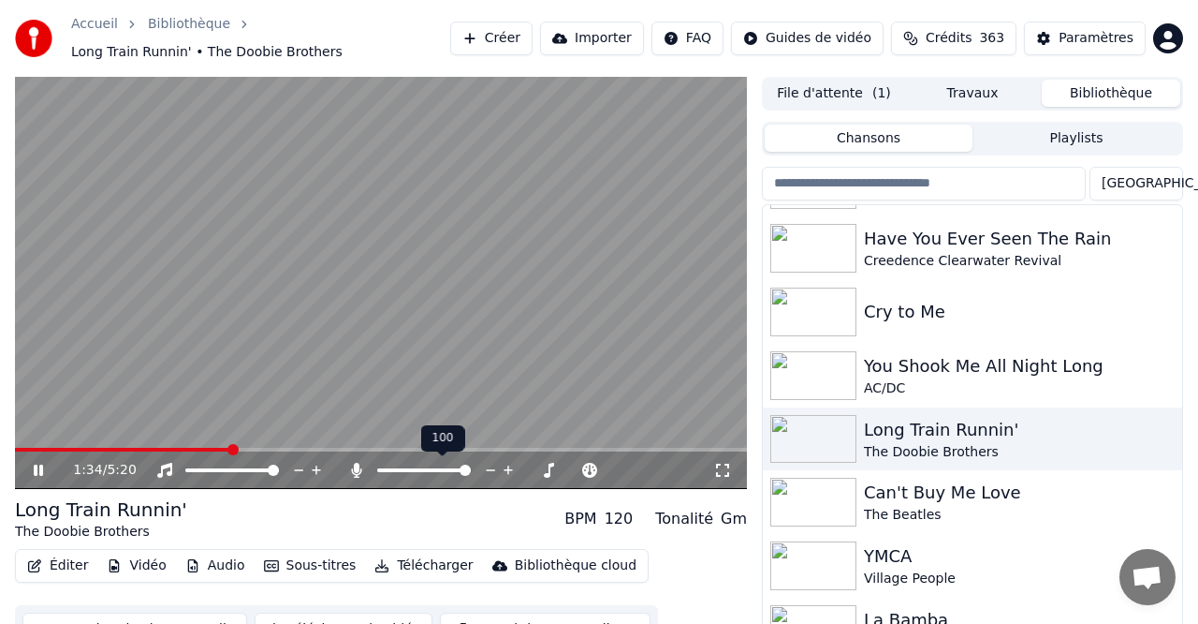
click at [358, 471] on icon at bounding box center [357, 470] width 10 height 15
click at [358, 471] on icon at bounding box center [356, 470] width 19 height 15
click at [354, 464] on icon at bounding box center [356, 470] width 19 height 15
drag, startPoint x: 41, startPoint y: 472, endPoint x: 49, endPoint y: 351, distance: 121.0
click at [41, 471] on icon at bounding box center [38, 469] width 9 height 11
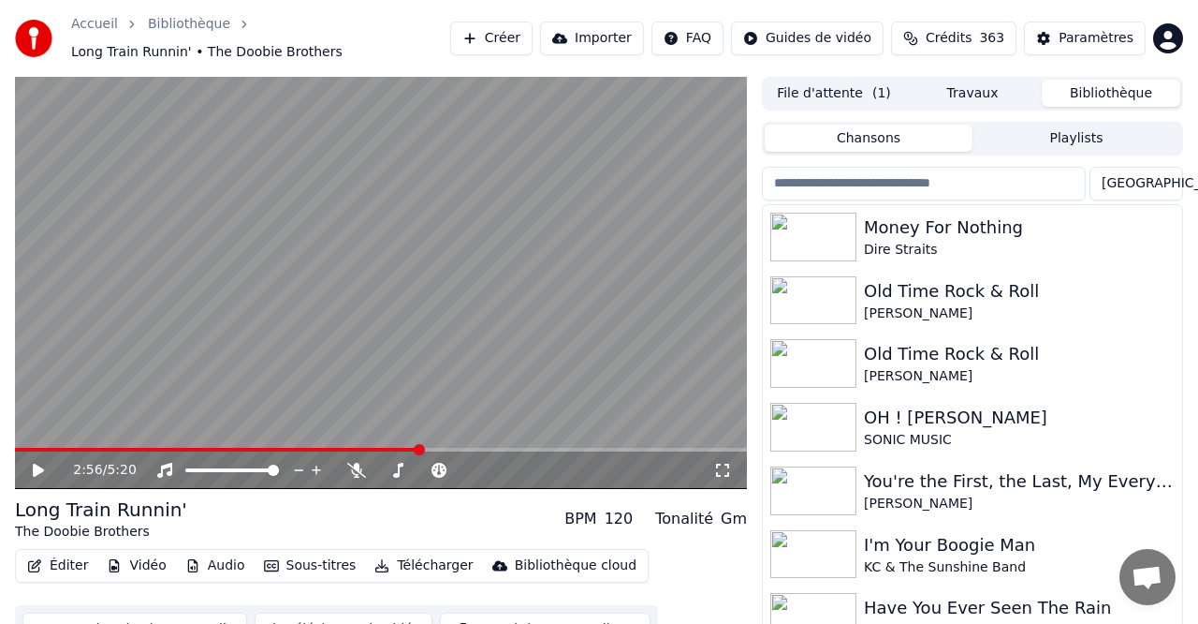
click at [506, 37] on button "Créer" at bounding box center [491, 39] width 82 height 34
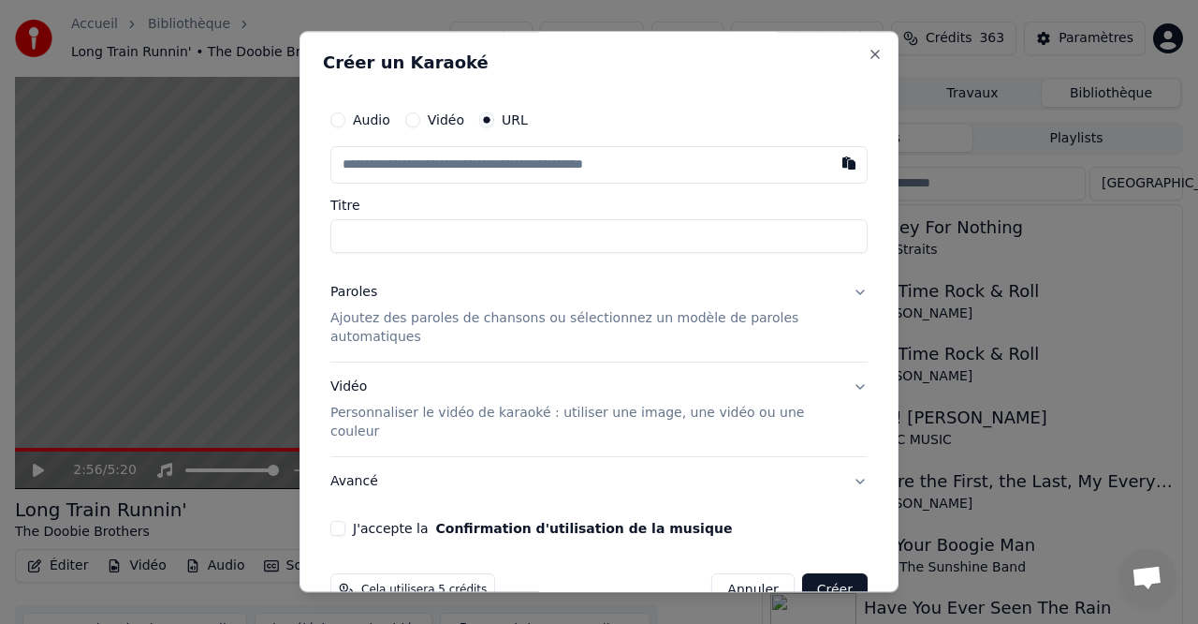
click at [848, 165] on button "button" at bounding box center [848, 163] width 37 height 34
type input "**********"
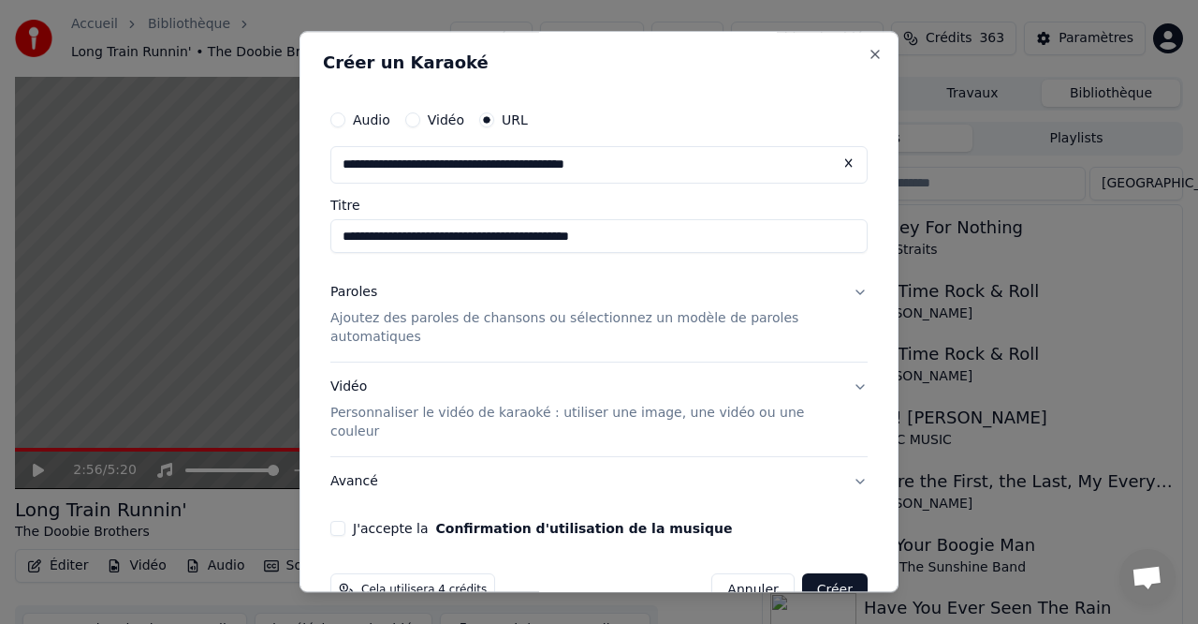
type input "**********"
click at [858, 385] on button "Vidéo Personnaliser le vidéo de karaoké : utiliser une image, une vidéo ou une …" at bounding box center [599, 409] width 537 height 94
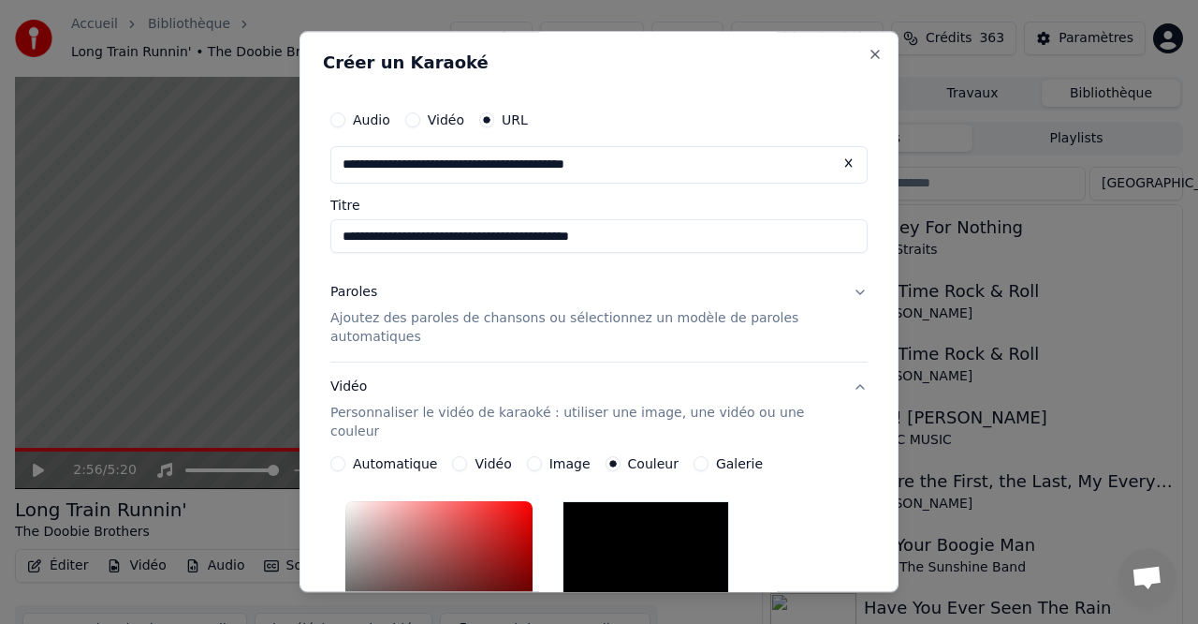
click at [858, 293] on button "Paroles Ajoutez des paroles de chansons ou sélectionnez un modèle de paroles au…" at bounding box center [599, 315] width 537 height 94
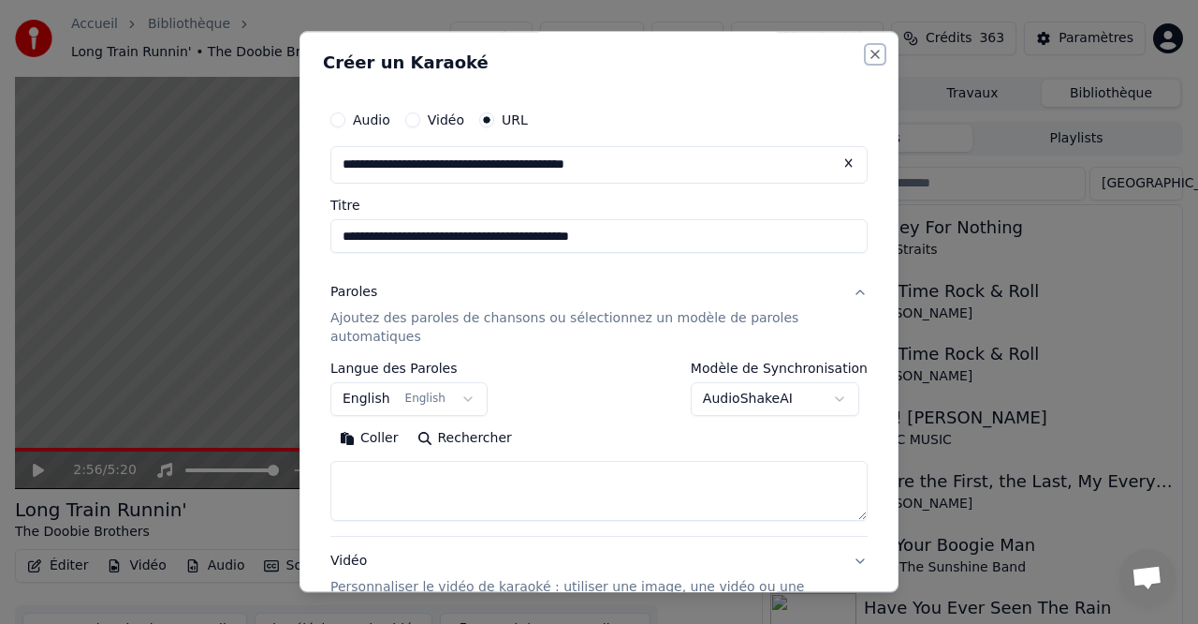
click at [874, 52] on button "Close" at bounding box center [875, 54] width 15 height 15
select select
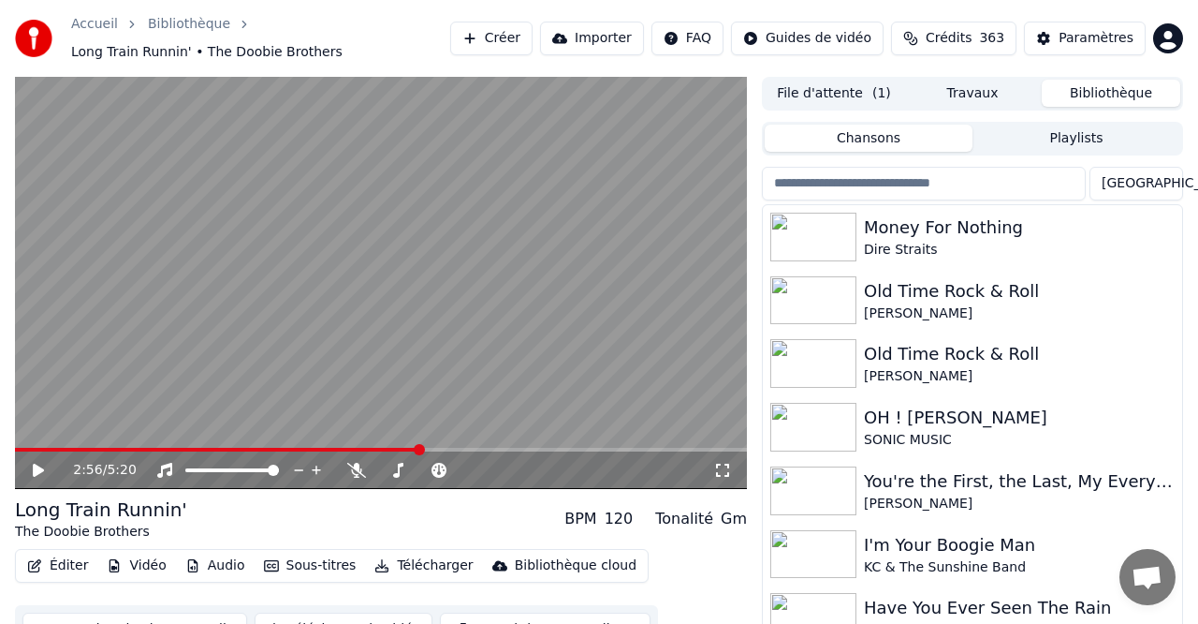
click at [602, 35] on button "Importer" at bounding box center [592, 39] width 104 height 34
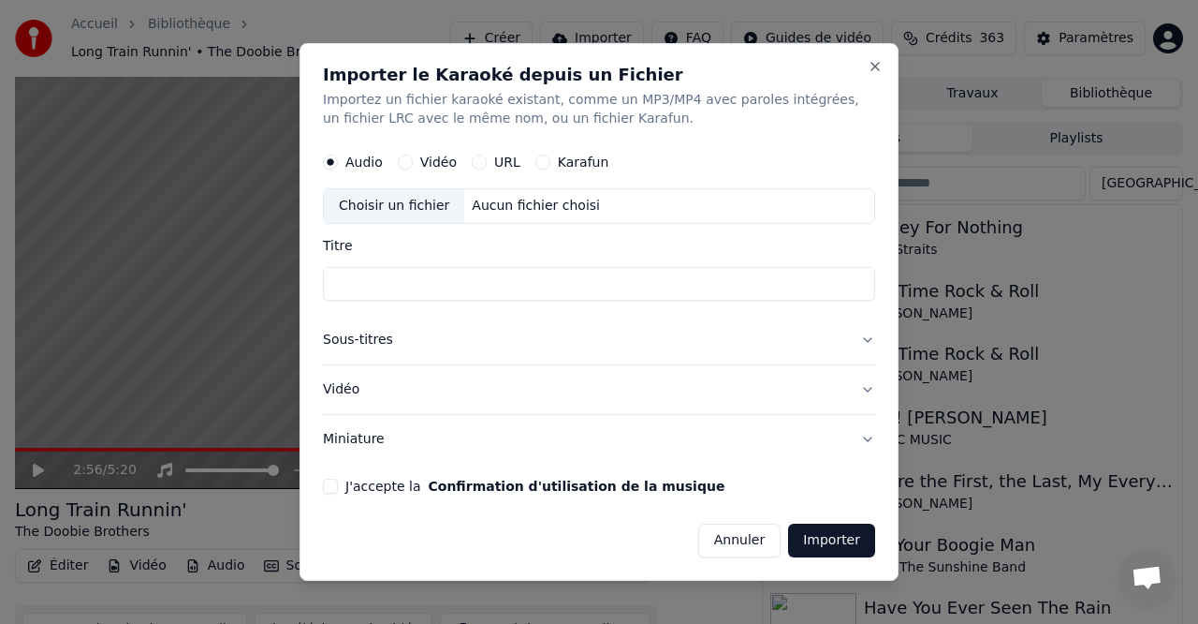
click at [485, 159] on div "URL" at bounding box center [496, 161] width 49 height 15
click at [483, 161] on button "URL" at bounding box center [479, 161] width 15 height 15
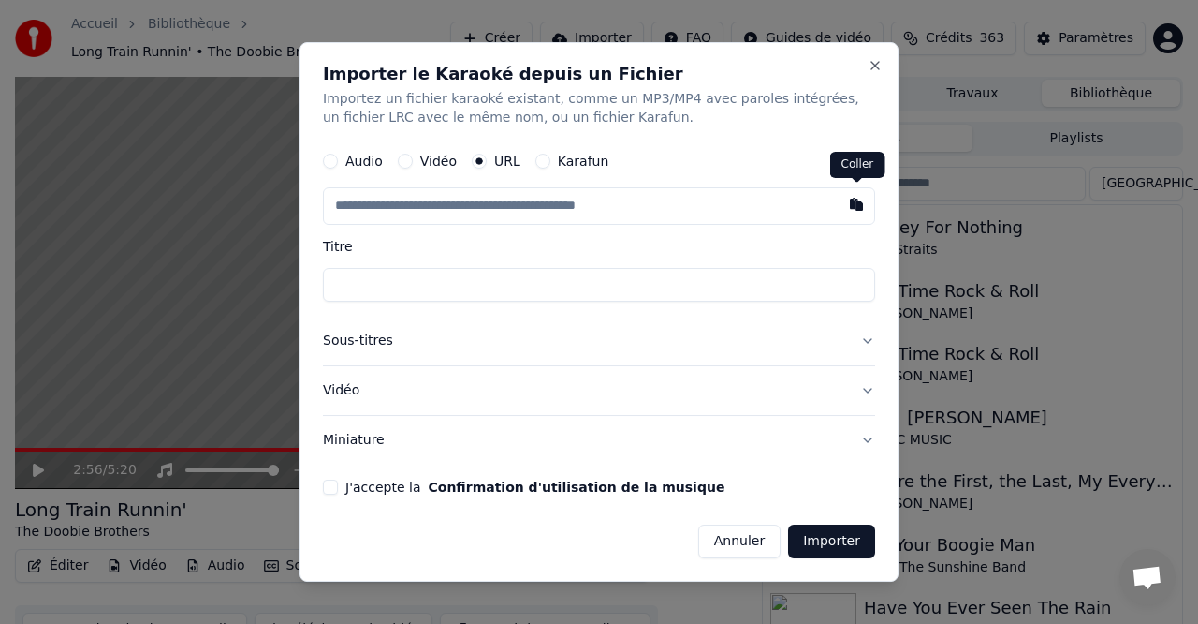
click at [855, 207] on button "button" at bounding box center [856, 204] width 37 height 34
type input "**********"
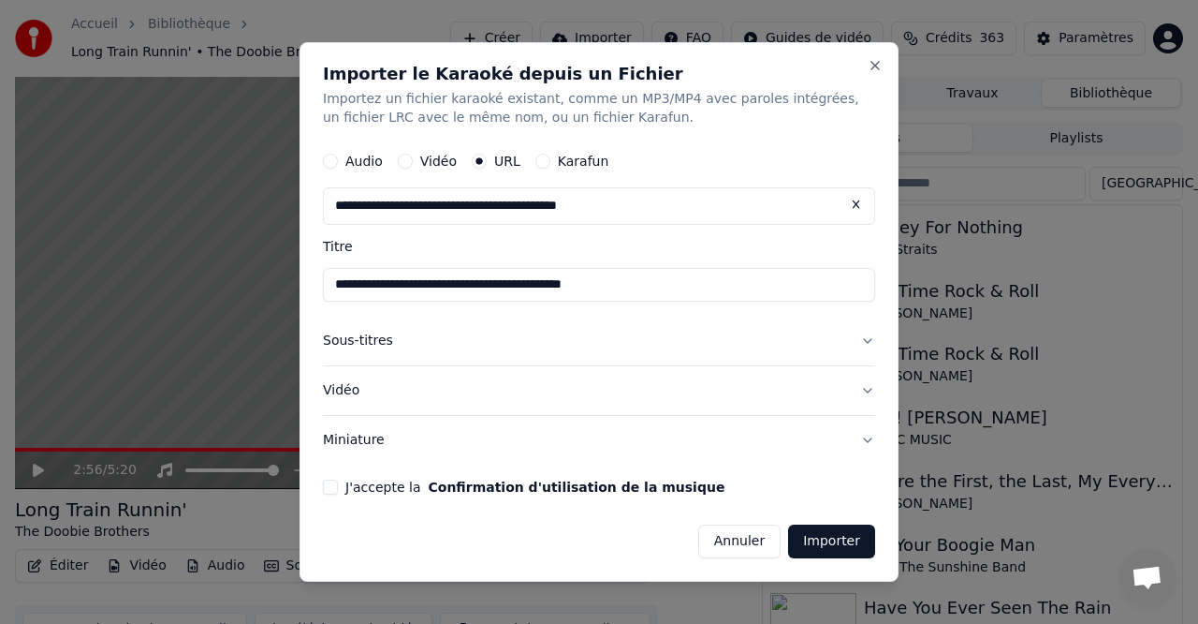
click at [864, 339] on button "Sous-titres" at bounding box center [599, 340] width 552 height 49
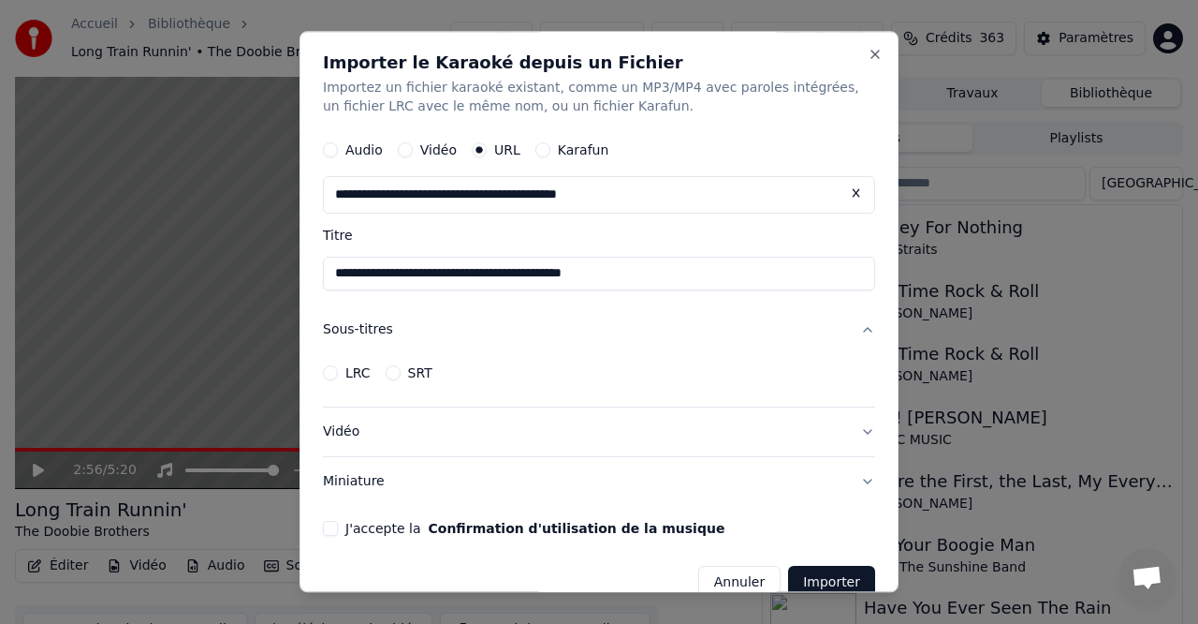
click at [864, 339] on button "Sous-titres" at bounding box center [599, 329] width 552 height 49
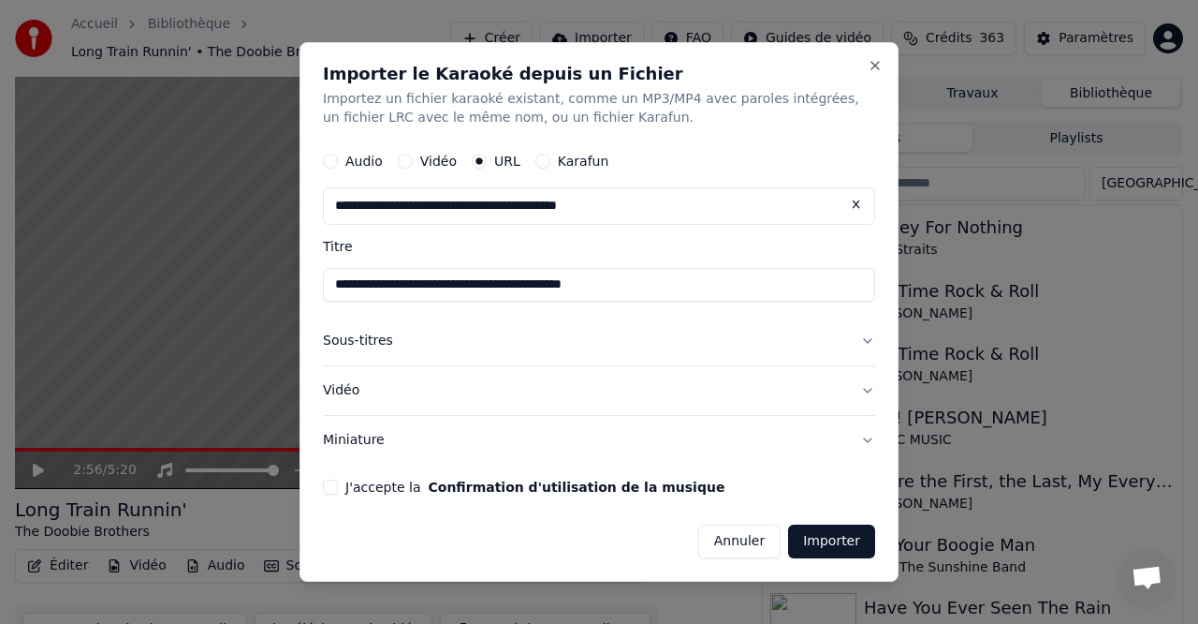
click at [338, 484] on div "J'accepte la Confirmation d'utilisation de la musique" at bounding box center [599, 486] width 552 height 15
click at [331, 480] on button "J'accepte la Confirmation d'utilisation de la musique" at bounding box center [330, 486] width 15 height 15
click at [356, 484] on label "J'accepte la Confirmation d'utilisation de la musique" at bounding box center [534, 486] width 379 height 13
click at [338, 484] on button "J'accepte la Confirmation d'utilisation de la musique" at bounding box center [330, 486] width 15 height 15
click at [331, 486] on button "J'accepte la Confirmation d'utilisation de la musique" at bounding box center [330, 486] width 15 height 15
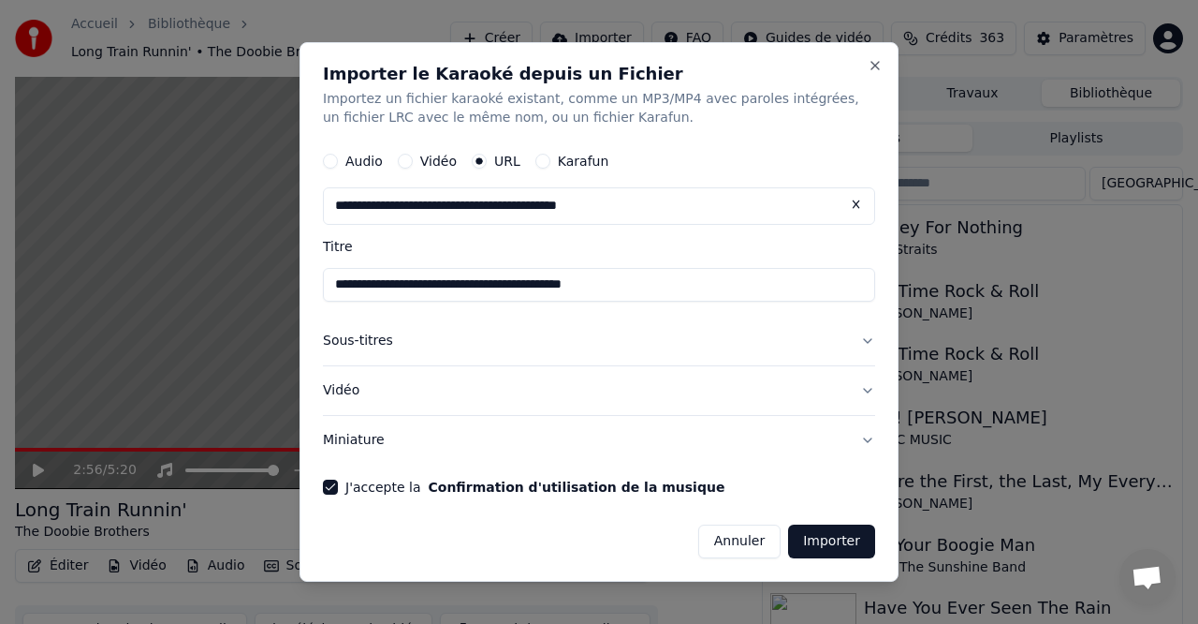
click at [871, 389] on button "Vidéo" at bounding box center [599, 390] width 552 height 49
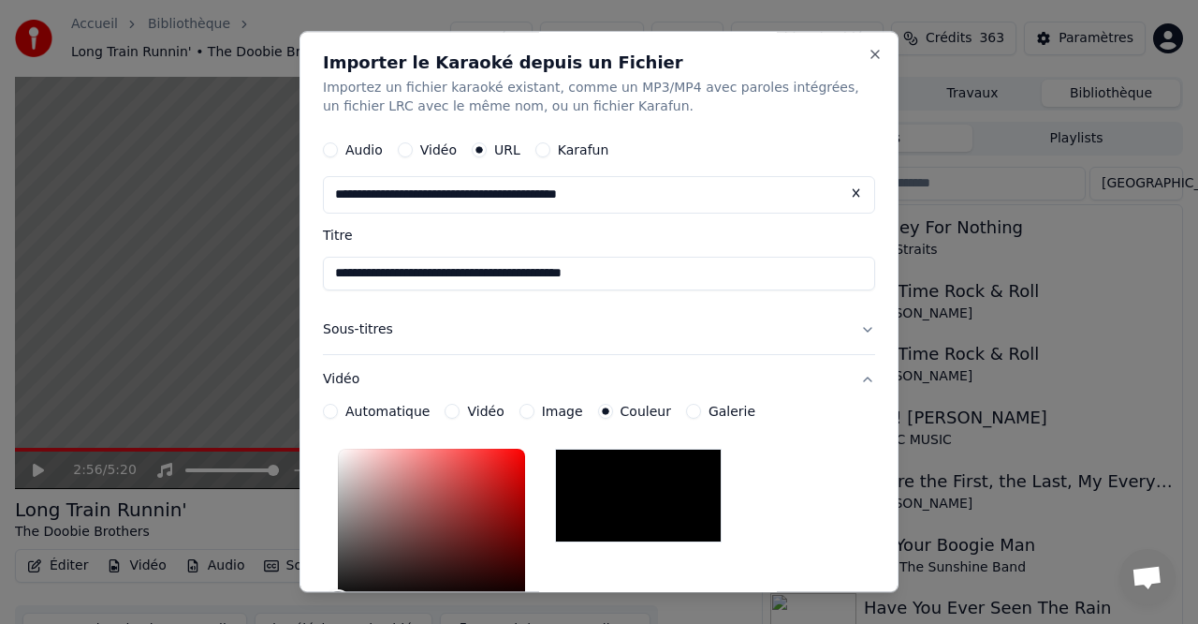
click at [392, 413] on label "Automatique" at bounding box center [387, 410] width 84 height 13
click at [338, 413] on button "Automatique" at bounding box center [330, 411] width 15 height 15
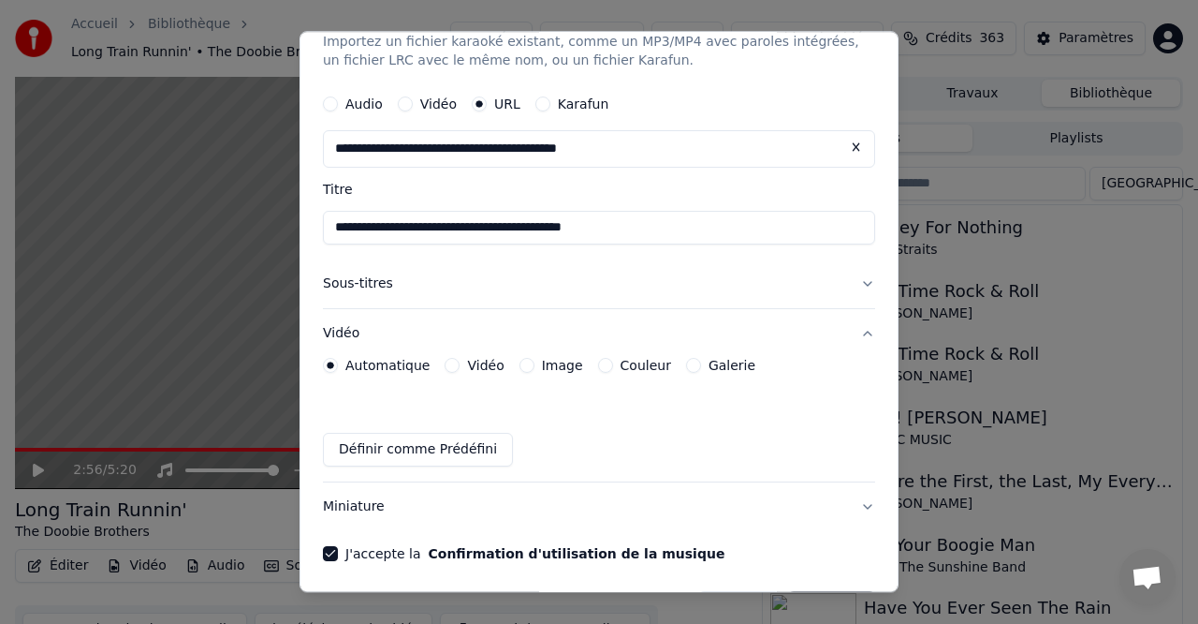
scroll to position [101, 0]
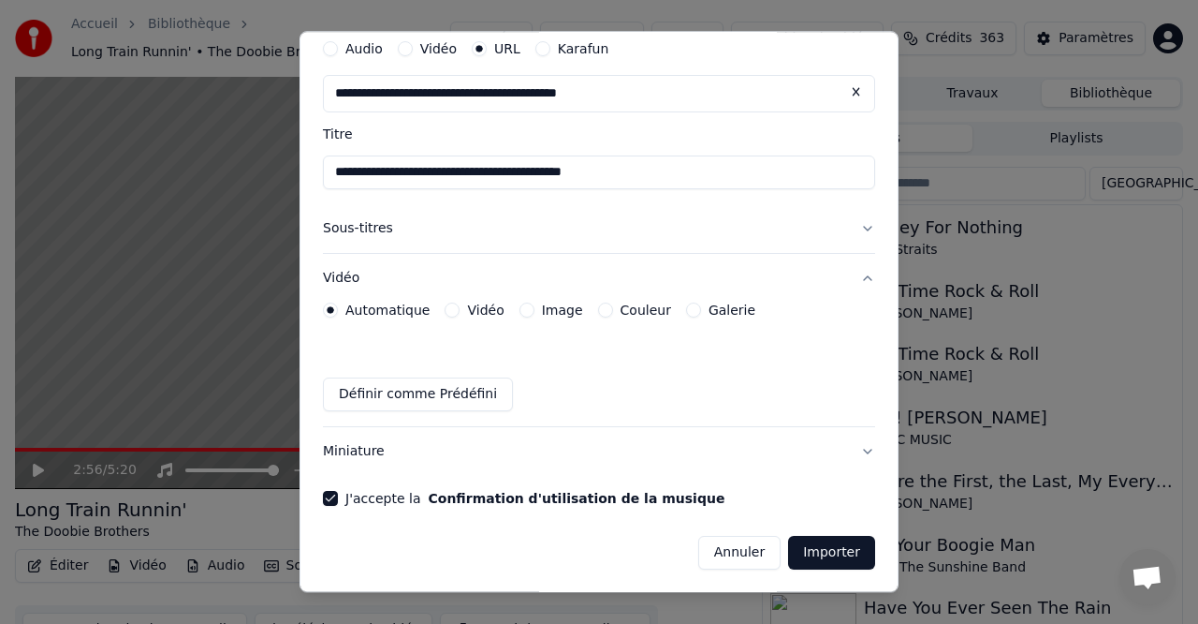
click at [838, 555] on button "Importer" at bounding box center [831, 553] width 87 height 34
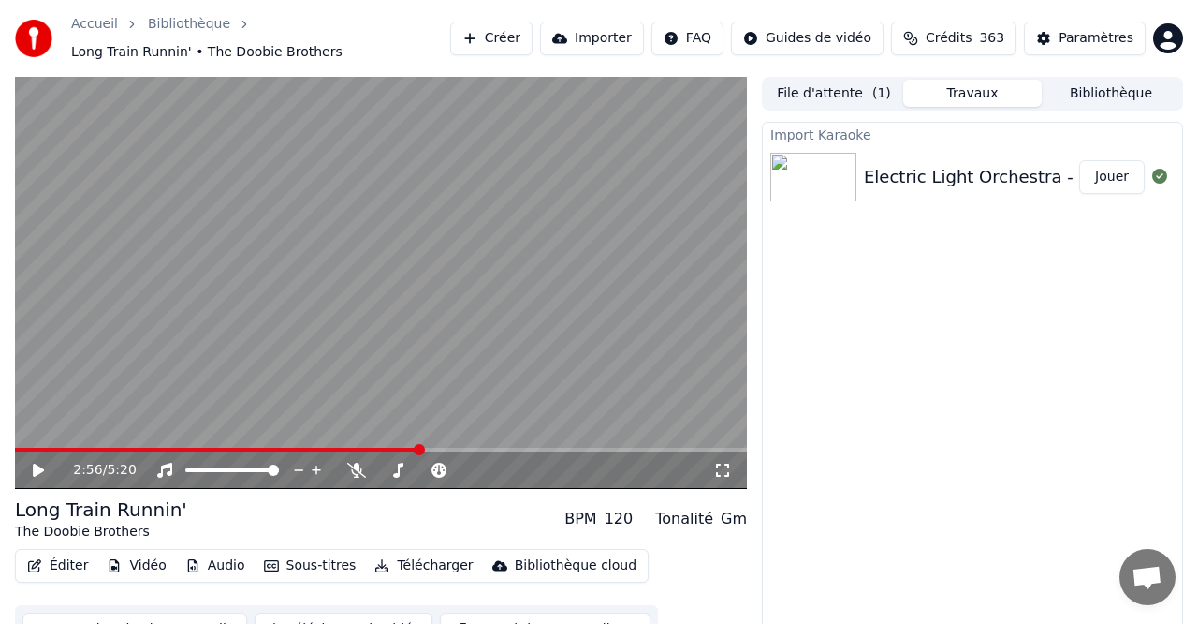
click at [1105, 175] on button "Jouer" at bounding box center [1113, 177] width 66 height 34
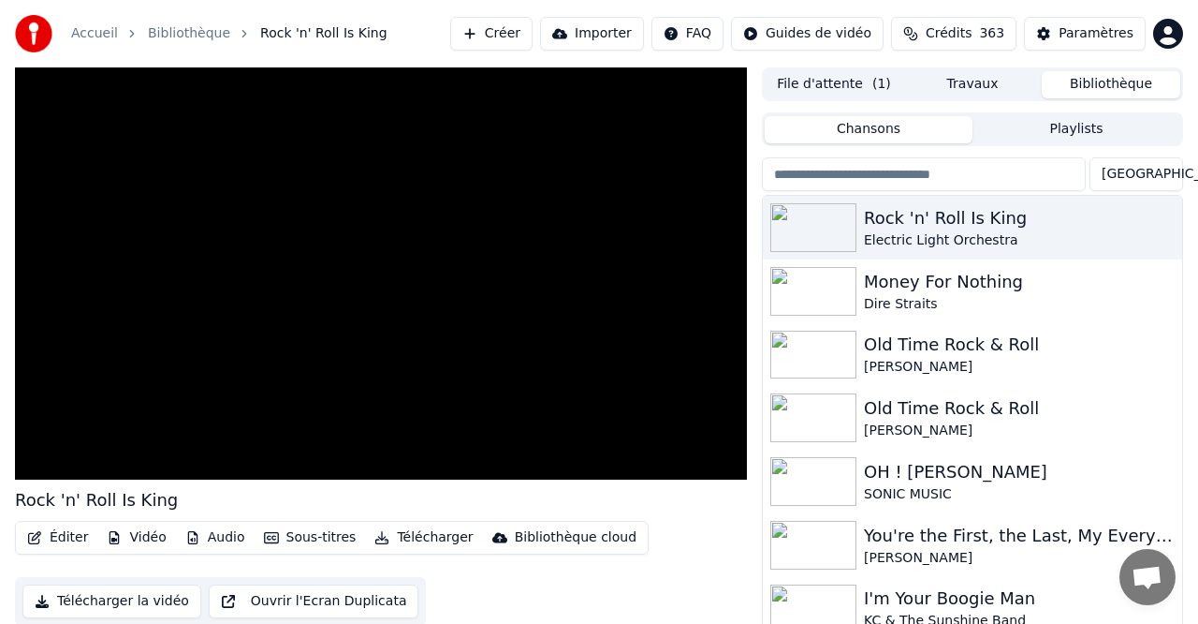
click at [1110, 84] on button "Bibliothèque" at bounding box center [1111, 84] width 139 height 27
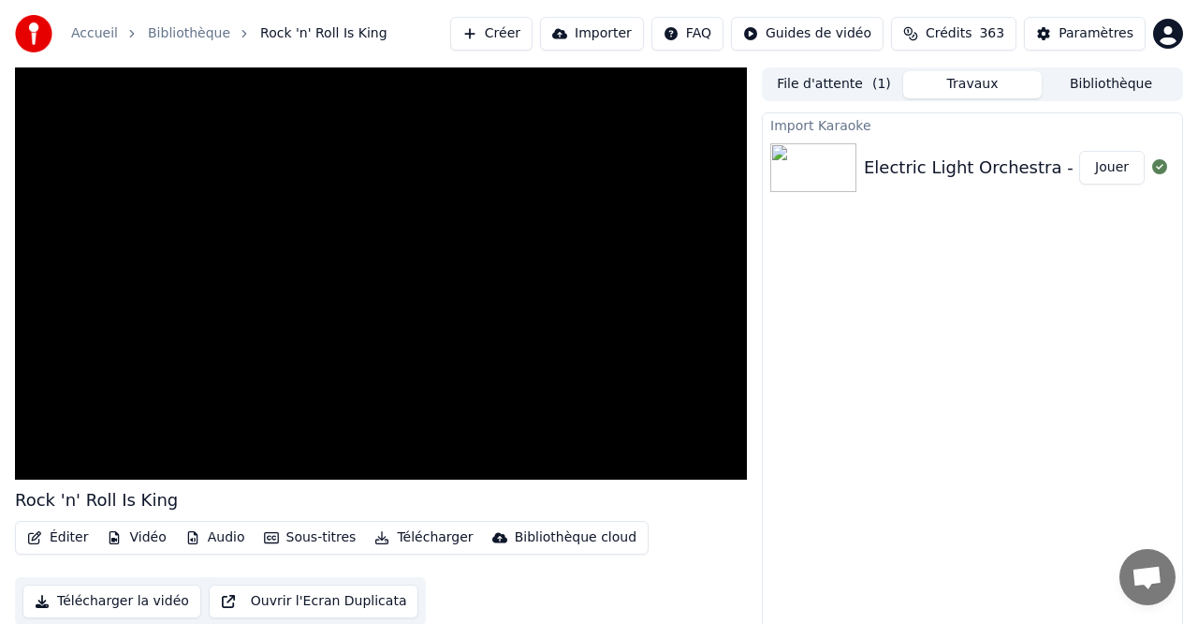
click at [983, 86] on button "Travaux" at bounding box center [972, 84] width 139 height 27
click at [831, 86] on button "File d'attente ( 1 )" at bounding box center [834, 84] width 139 height 27
drag, startPoint x: 972, startPoint y: 82, endPoint x: 973, endPoint y: 92, distance: 9.4
click at [972, 83] on button "Travaux" at bounding box center [972, 84] width 139 height 27
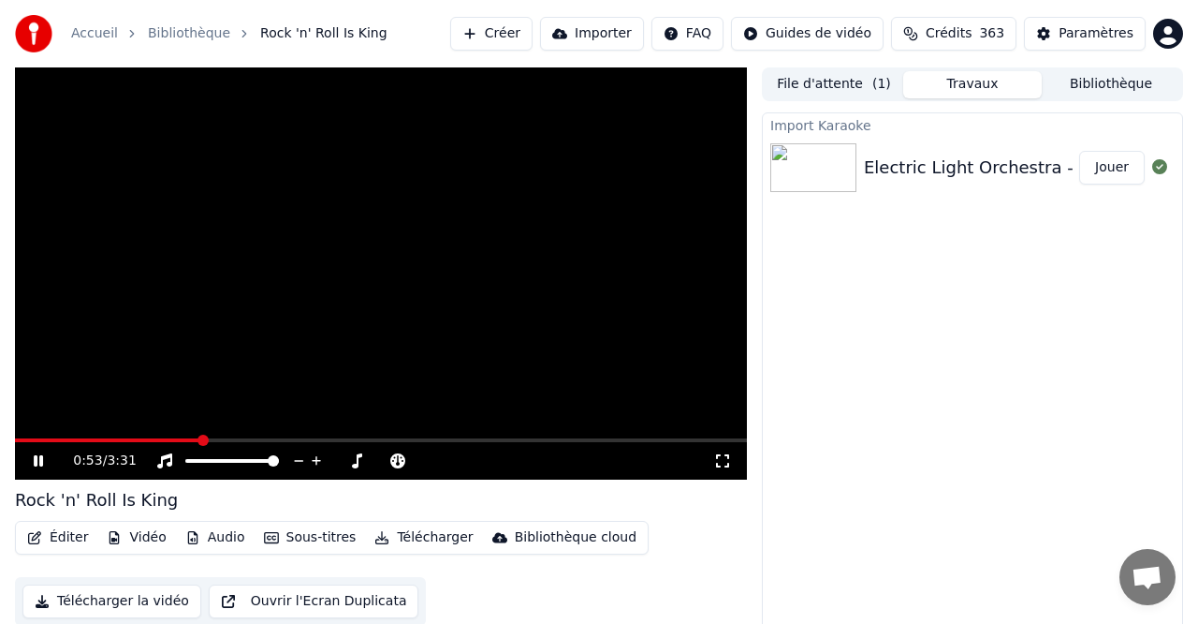
click at [432, 536] on button "Télécharger" at bounding box center [423, 537] width 113 height 26
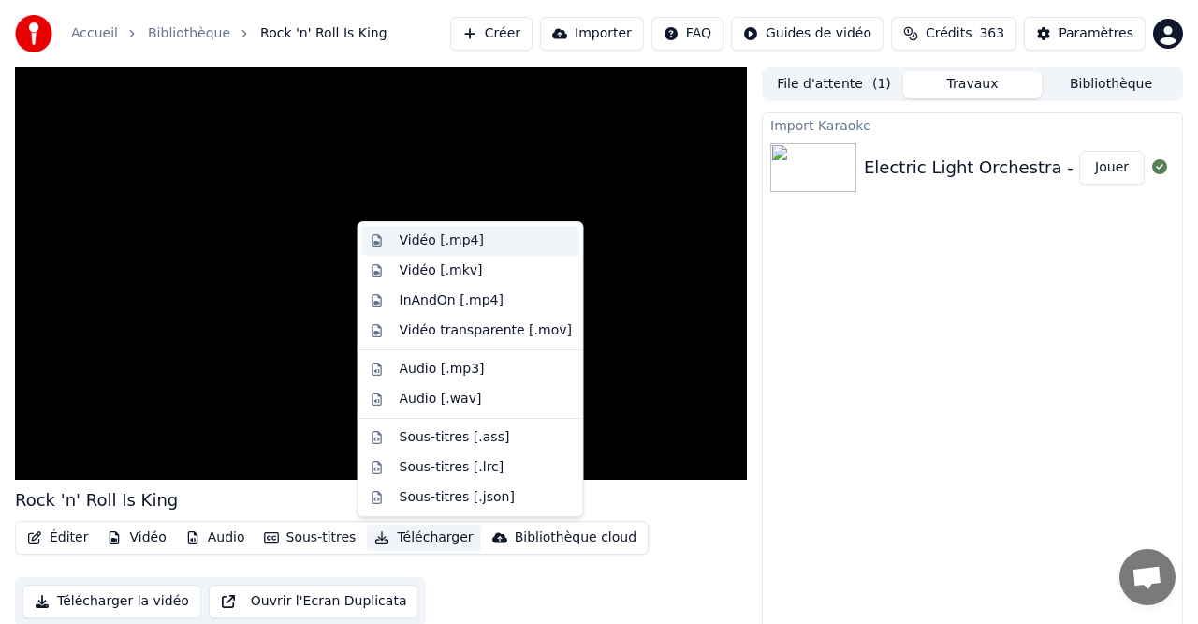
click at [442, 236] on div "Vidéo [.mp4]" at bounding box center [442, 240] width 84 height 19
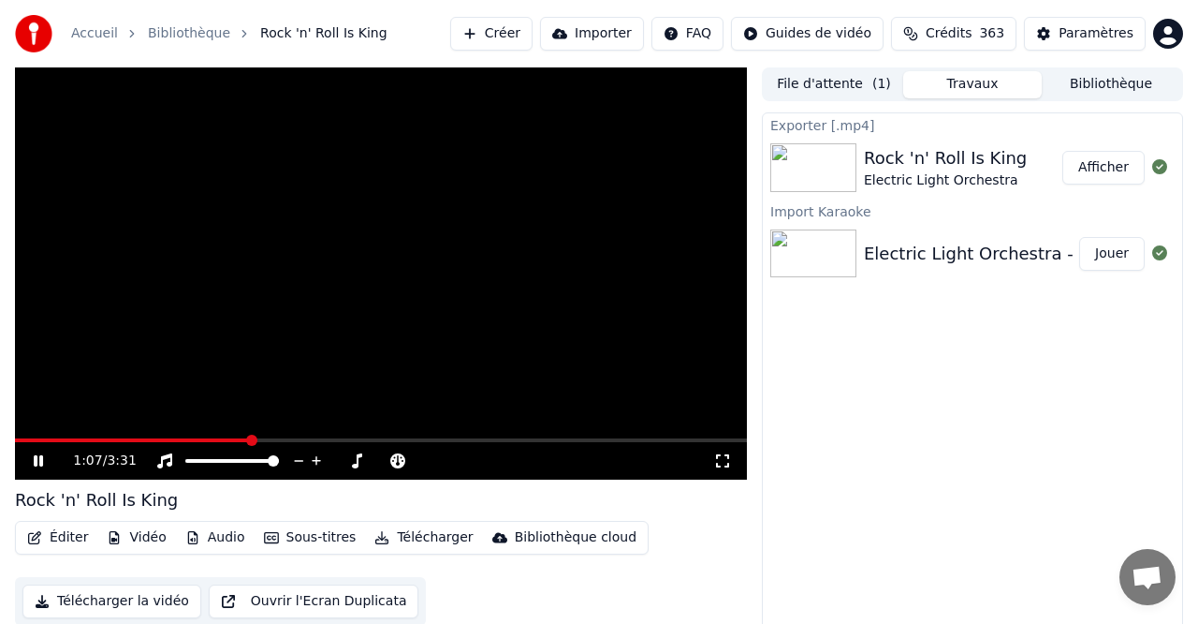
click at [41, 457] on icon at bounding box center [38, 460] width 9 height 11
click at [1109, 168] on button "Afficher" at bounding box center [1104, 168] width 82 height 34
click at [1102, 82] on button "Bibliothèque" at bounding box center [1111, 84] width 139 height 27
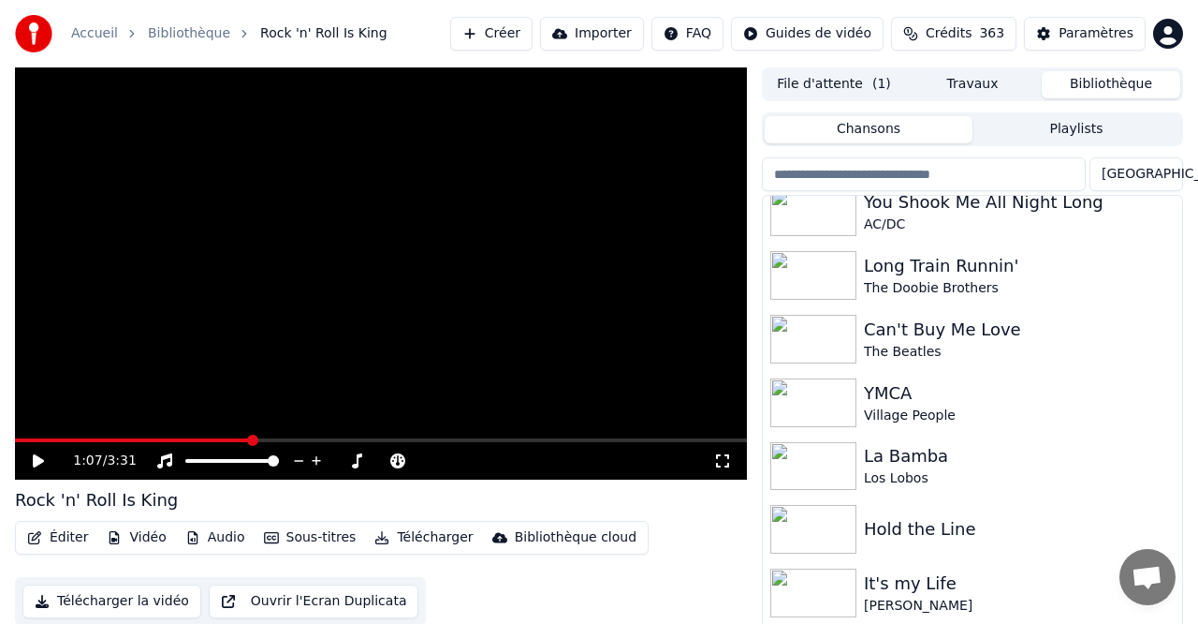
scroll to position [767, 0]
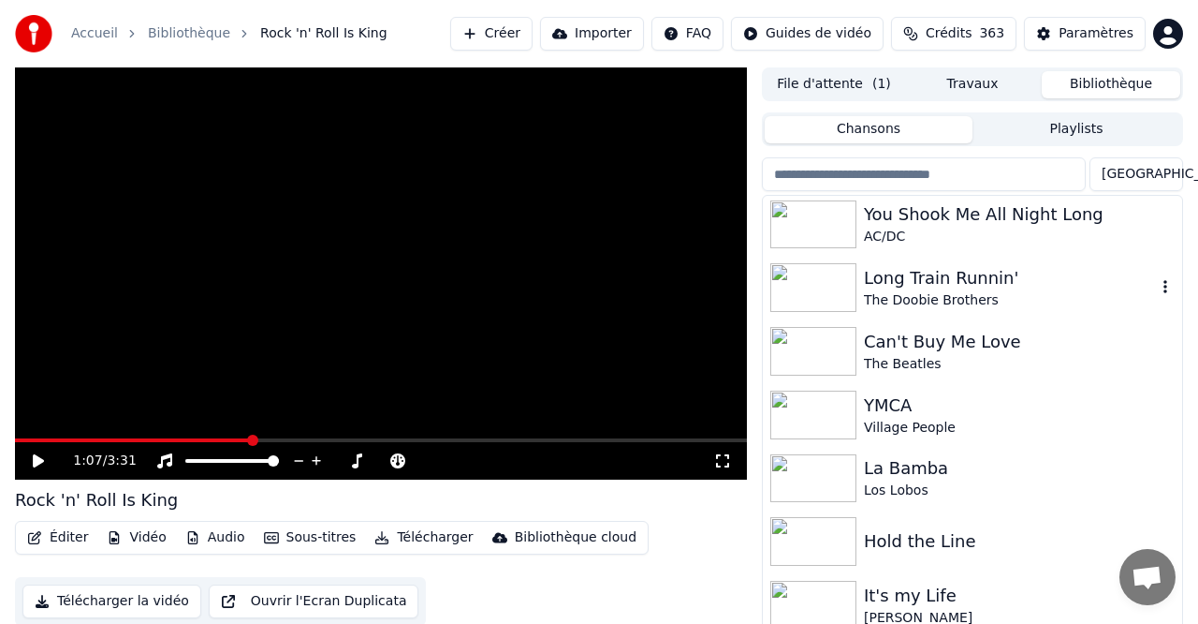
click at [914, 278] on div "Long Train Runnin'" at bounding box center [1010, 278] width 292 height 26
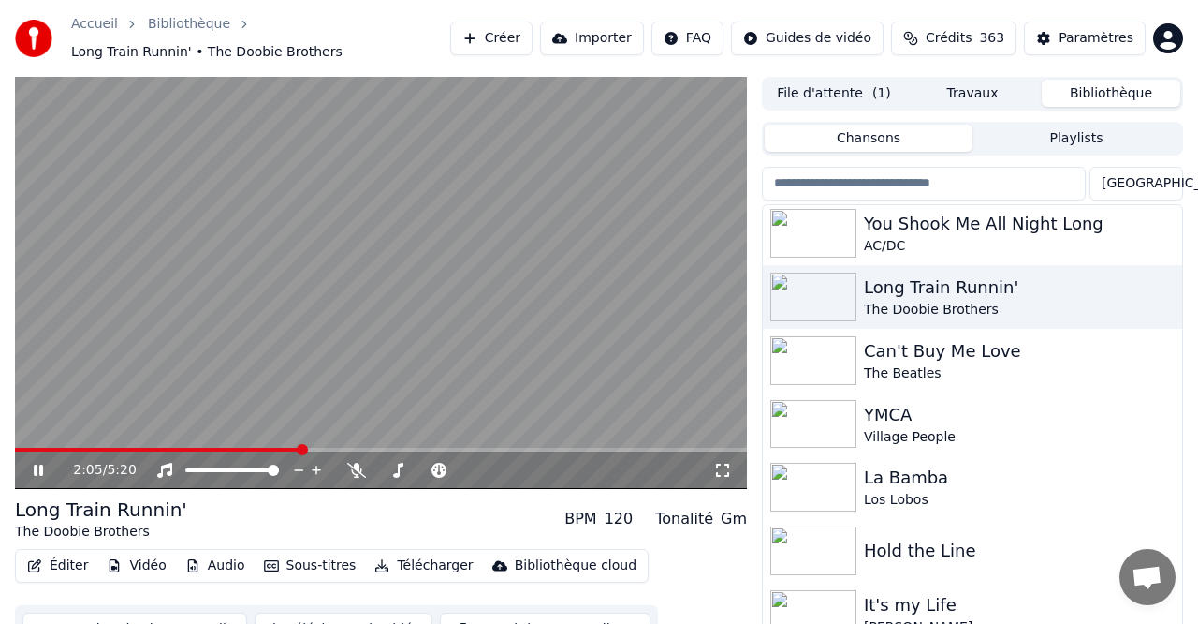
click at [301, 448] on span at bounding box center [381, 450] width 732 height 4
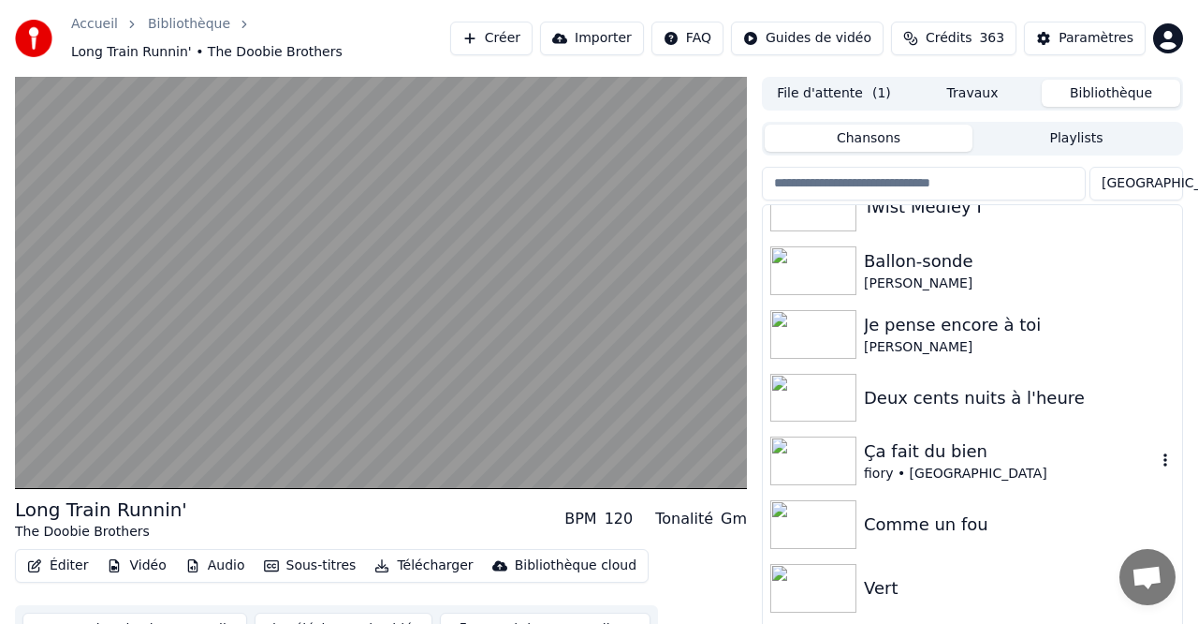
scroll to position [5442, 0]
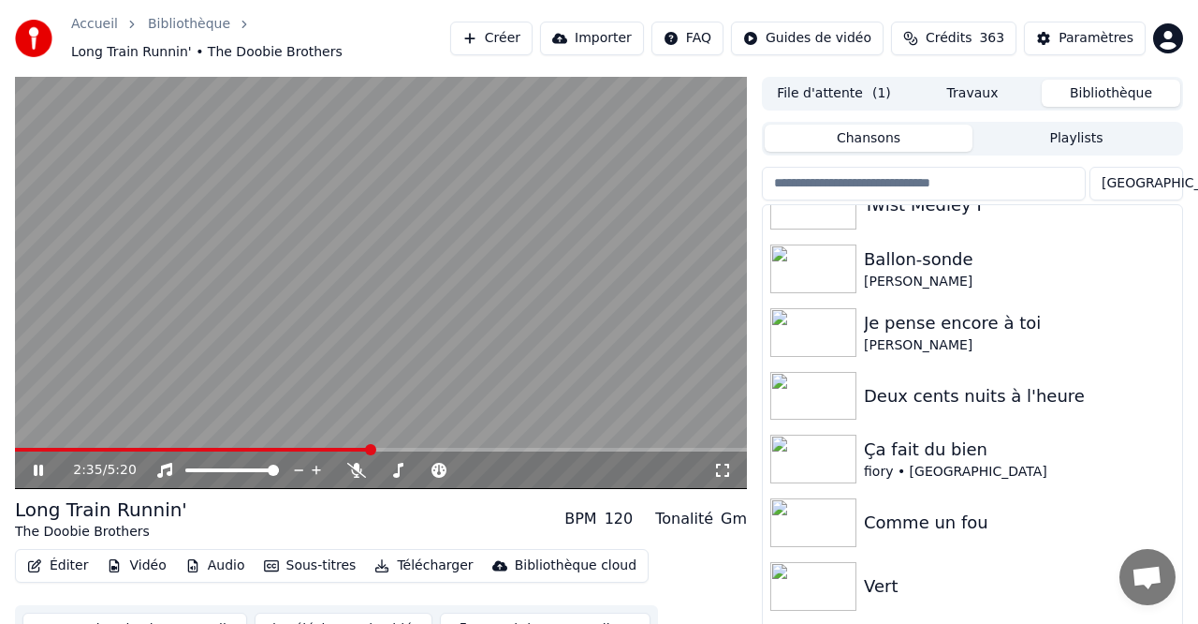
click at [42, 469] on icon at bounding box center [38, 469] width 9 height 11
click at [511, 34] on button "Créer" at bounding box center [491, 39] width 82 height 34
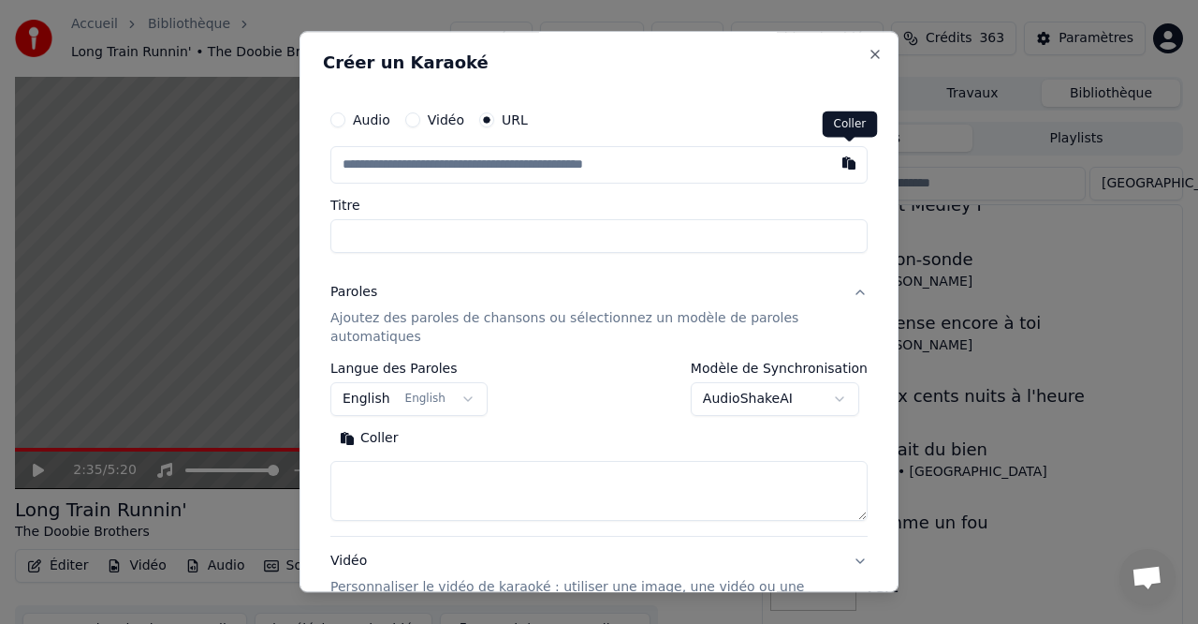
click at [846, 161] on button "button" at bounding box center [848, 163] width 37 height 34
type input "**********"
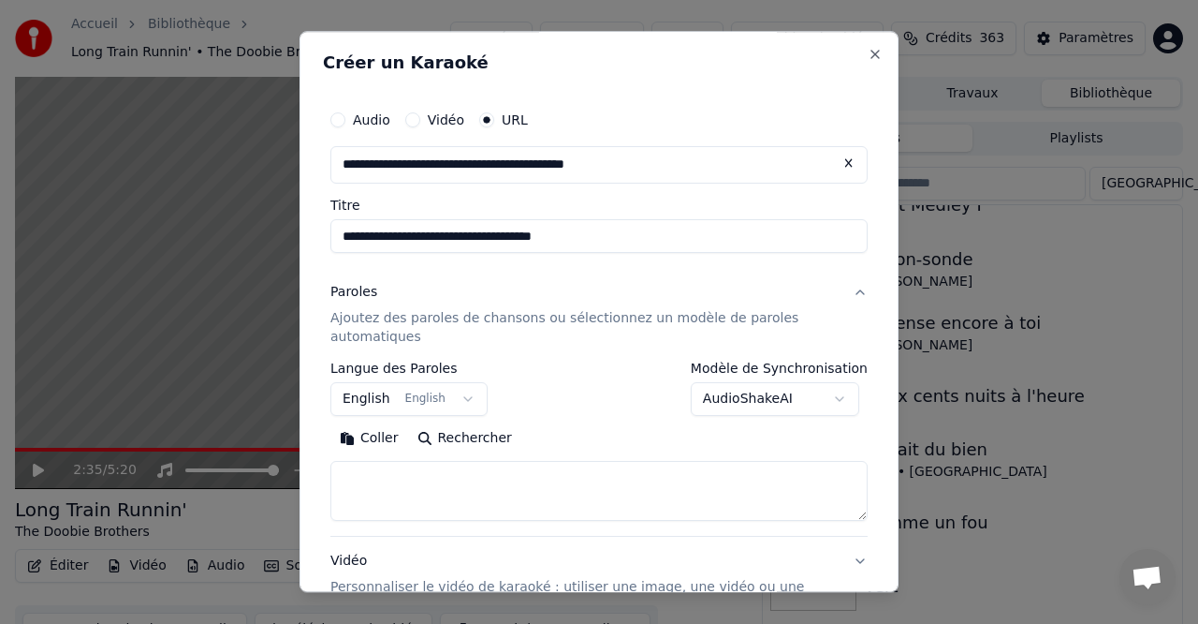
type input "**********"
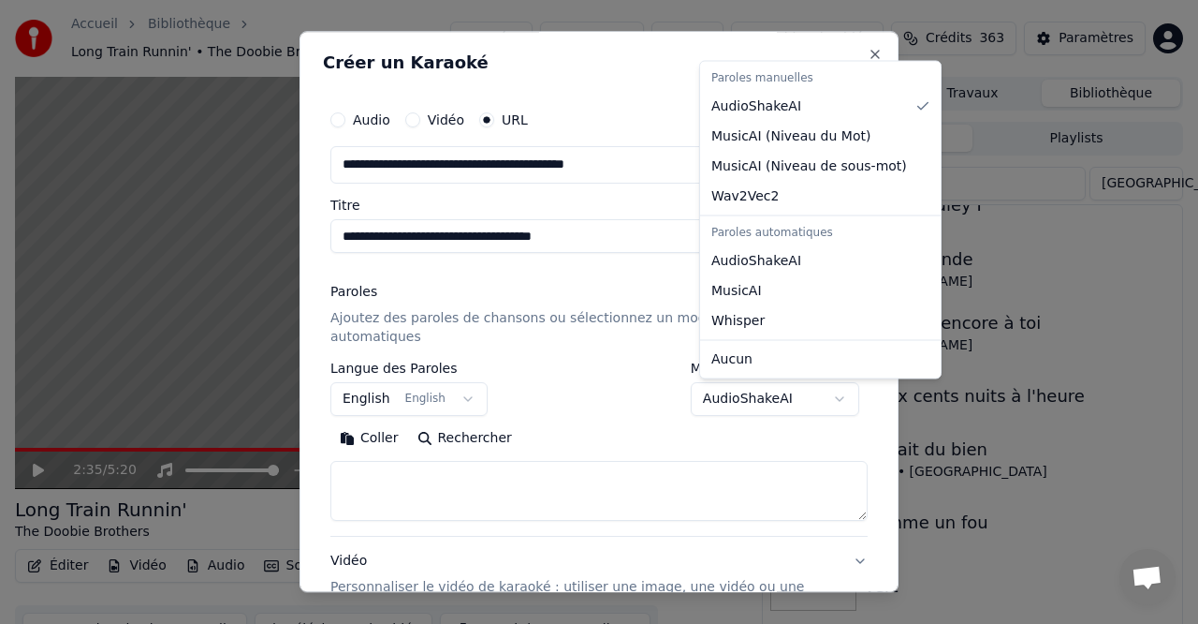
click at [777, 393] on body "**********" at bounding box center [599, 312] width 1198 height 624
select select "**********"
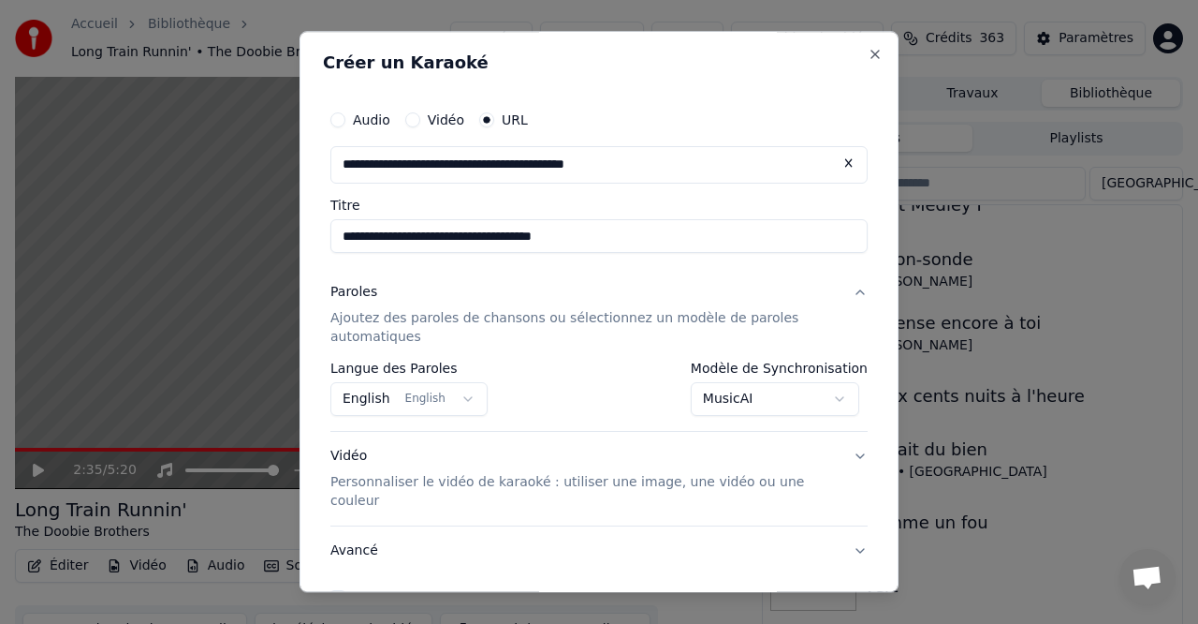
click at [396, 482] on p "Personnaliser le vidéo de karaoké : utiliser une image, une vidéo ou une couleur" at bounding box center [584, 491] width 507 height 37
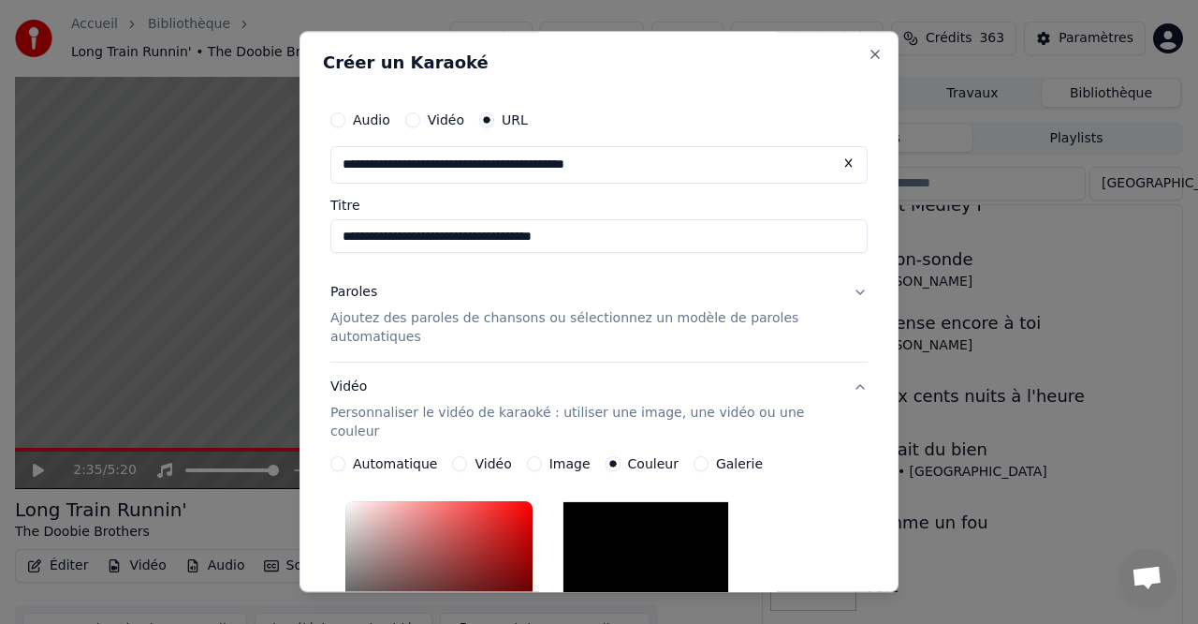
click at [790, 545] on div "*******" at bounding box center [599, 618] width 537 height 251
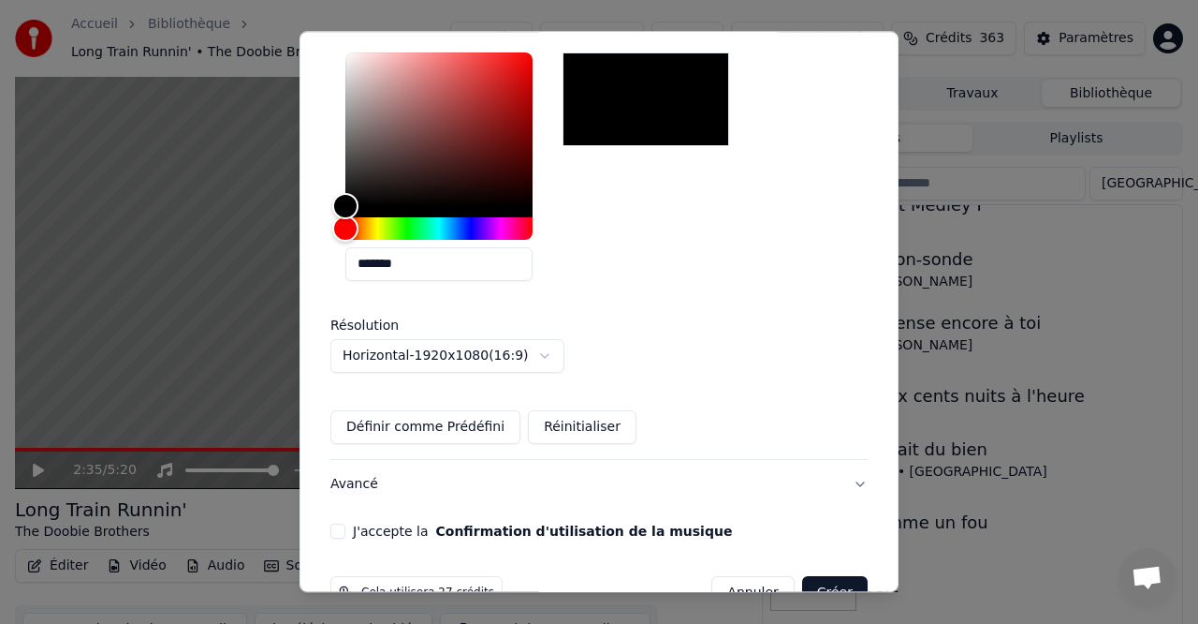
scroll to position [477, 0]
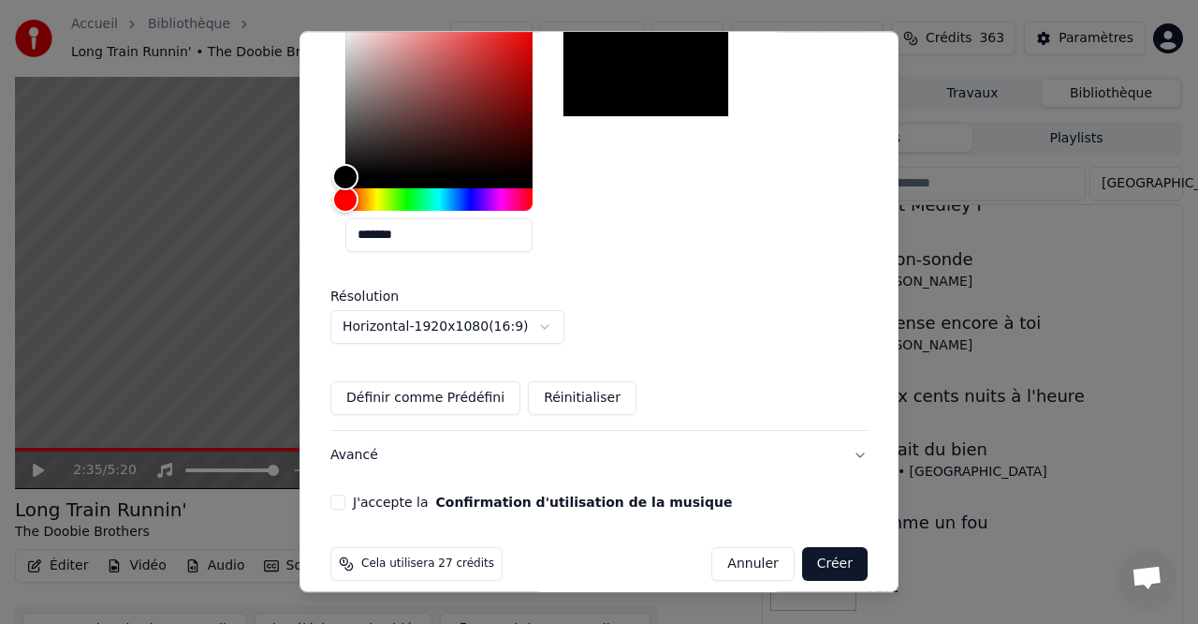
click at [342, 494] on button "J'accepte la Confirmation d'utilisation de la musique" at bounding box center [338, 501] width 15 height 15
click at [836, 549] on button "Créer" at bounding box center [835, 564] width 66 height 34
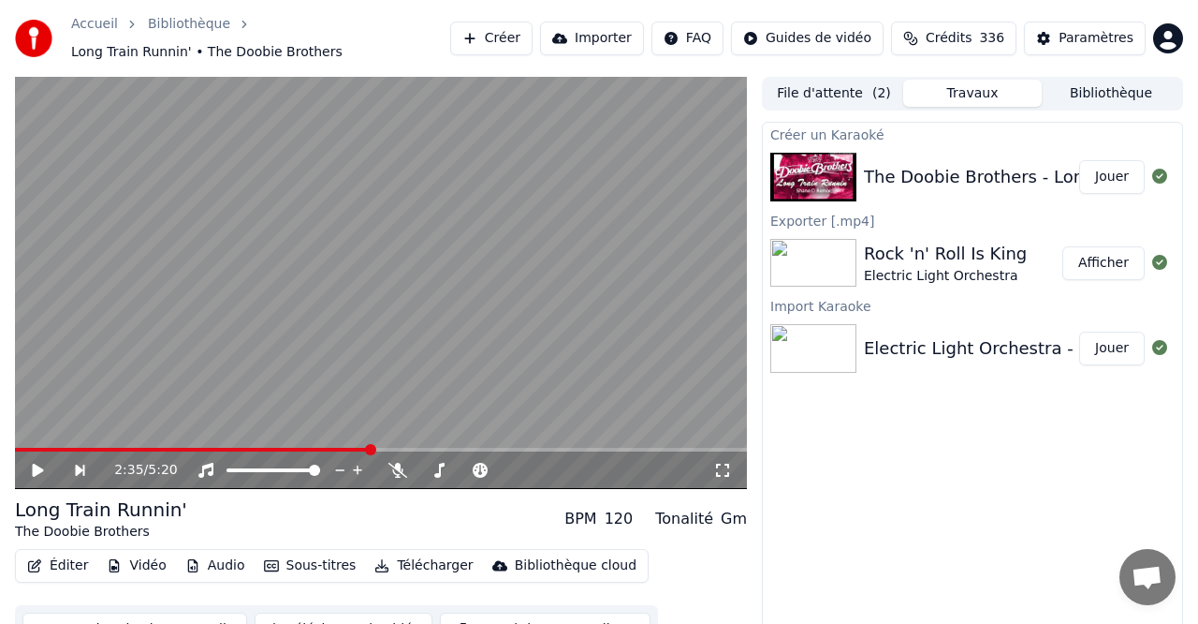
click at [1110, 177] on button "Jouer" at bounding box center [1113, 177] width 66 height 34
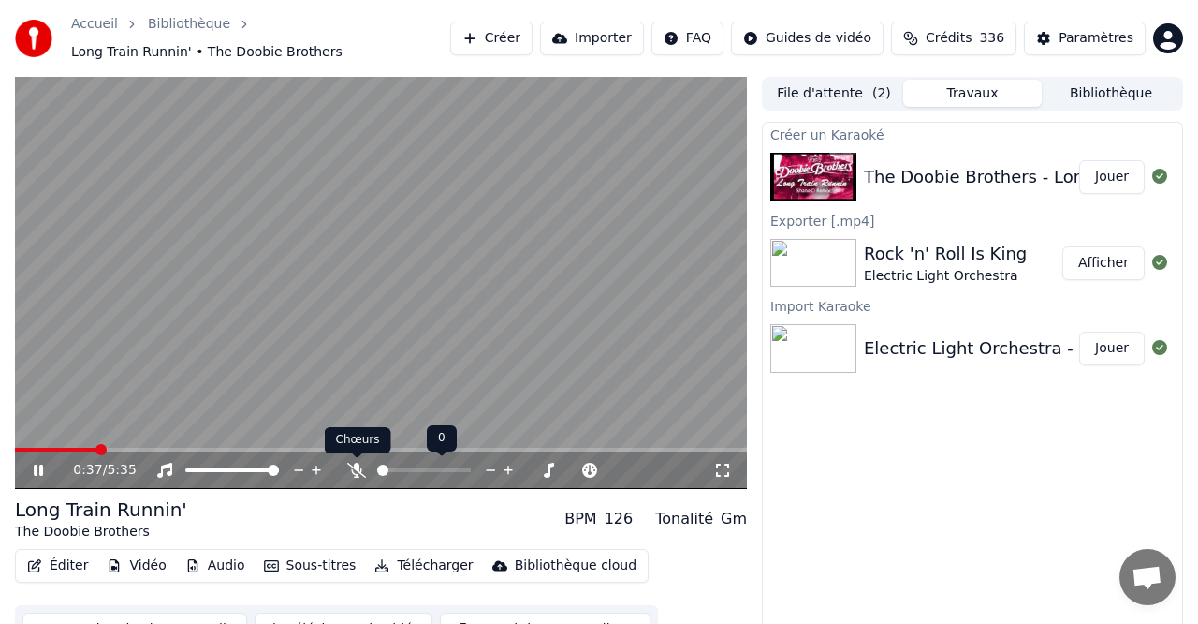
click at [361, 473] on icon at bounding box center [356, 470] width 19 height 15
click at [319, 566] on button "Sous-titres" at bounding box center [311, 565] width 108 height 26
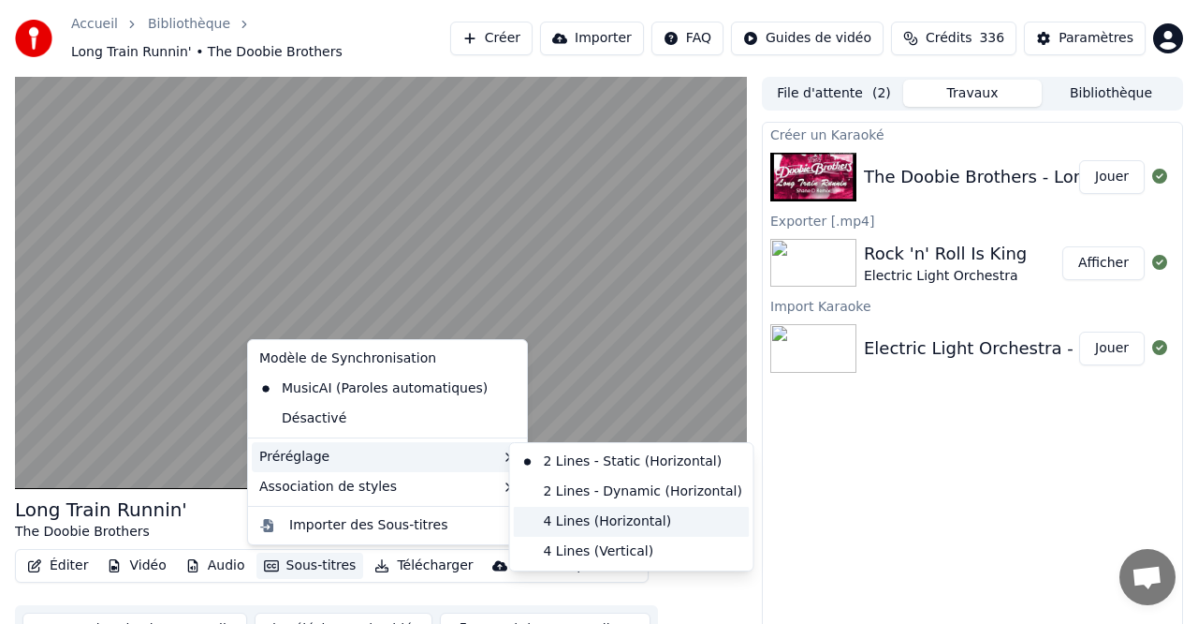
click at [639, 523] on div "4 Lines (Horizontal)" at bounding box center [632, 522] width 236 height 30
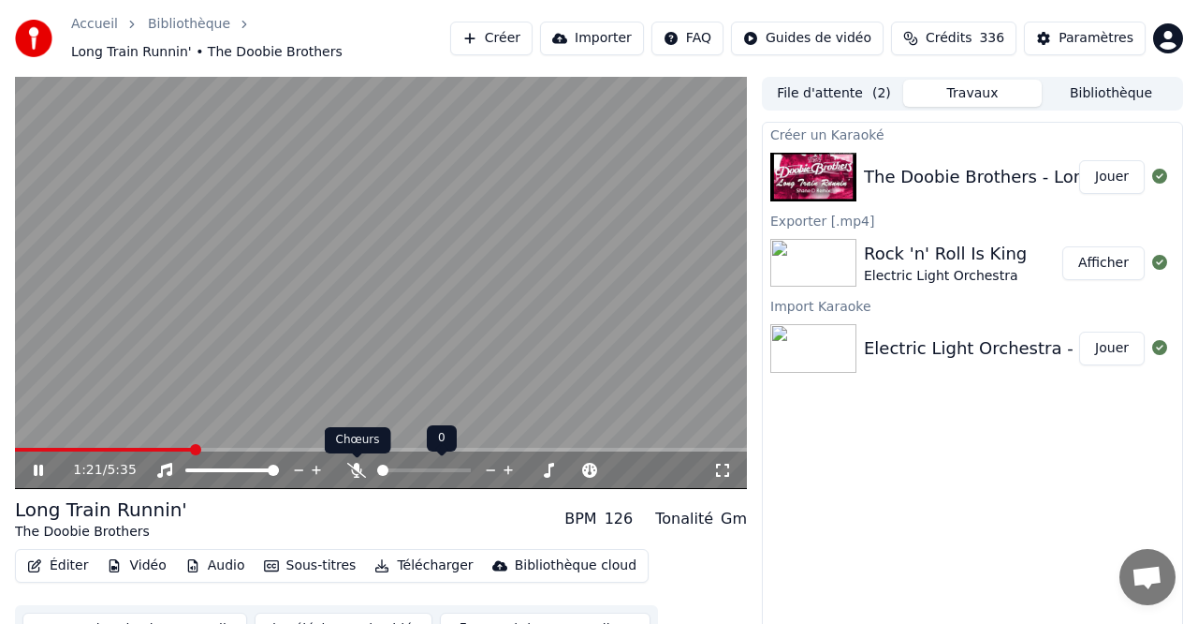
click at [357, 471] on icon at bounding box center [356, 470] width 19 height 15
click at [357, 466] on icon at bounding box center [357, 470] width 10 height 15
click at [357, 466] on icon at bounding box center [356, 470] width 19 height 15
click at [357, 466] on icon at bounding box center [357, 470] width 10 height 15
click at [357, 466] on icon at bounding box center [356, 470] width 19 height 15
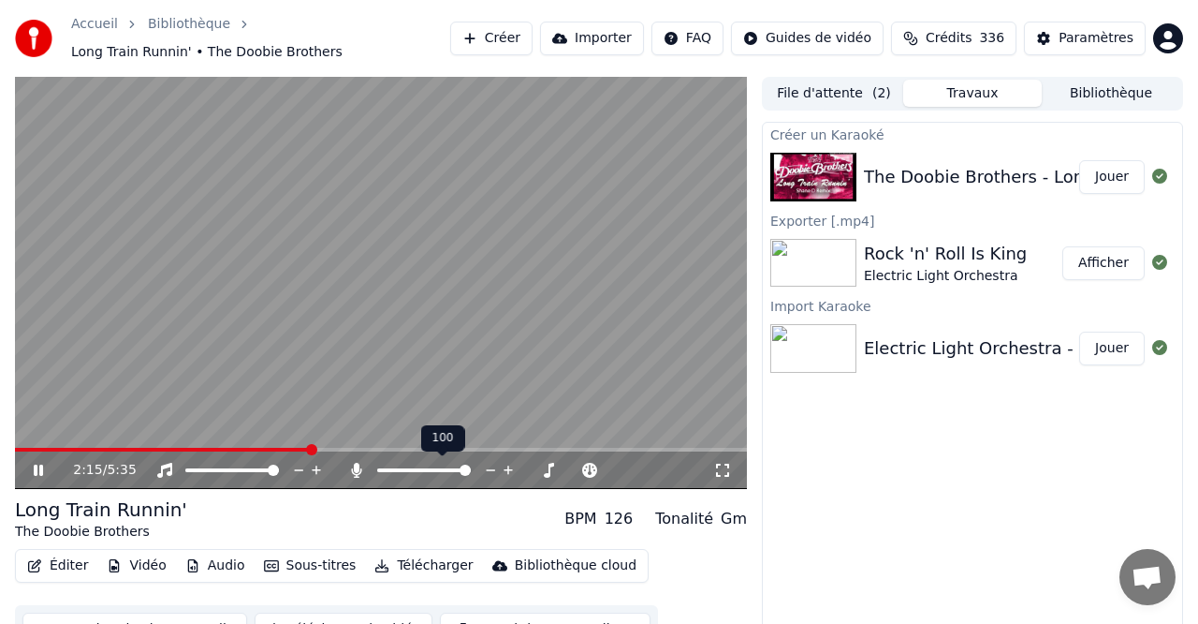
click at [357, 466] on icon at bounding box center [357, 470] width 10 height 15
click at [357, 466] on icon at bounding box center [356, 470] width 19 height 15
click at [357, 466] on icon at bounding box center [357, 470] width 10 height 15
click at [357, 466] on icon at bounding box center [356, 470] width 19 height 15
click at [357, 466] on icon at bounding box center [357, 470] width 10 height 15
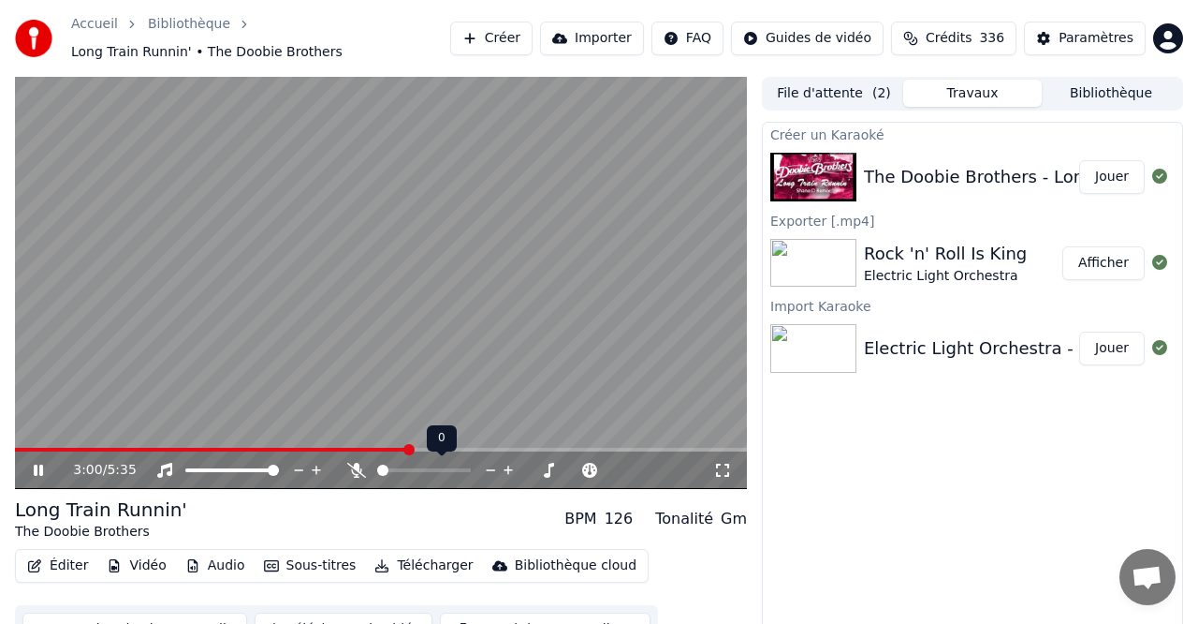
click at [357, 466] on icon at bounding box center [356, 470] width 19 height 15
click at [357, 466] on icon at bounding box center [357, 470] width 10 height 15
click at [357, 466] on icon at bounding box center [356, 470] width 19 height 15
click at [357, 466] on icon at bounding box center [357, 470] width 10 height 15
click at [357, 466] on icon at bounding box center [356, 470] width 19 height 15
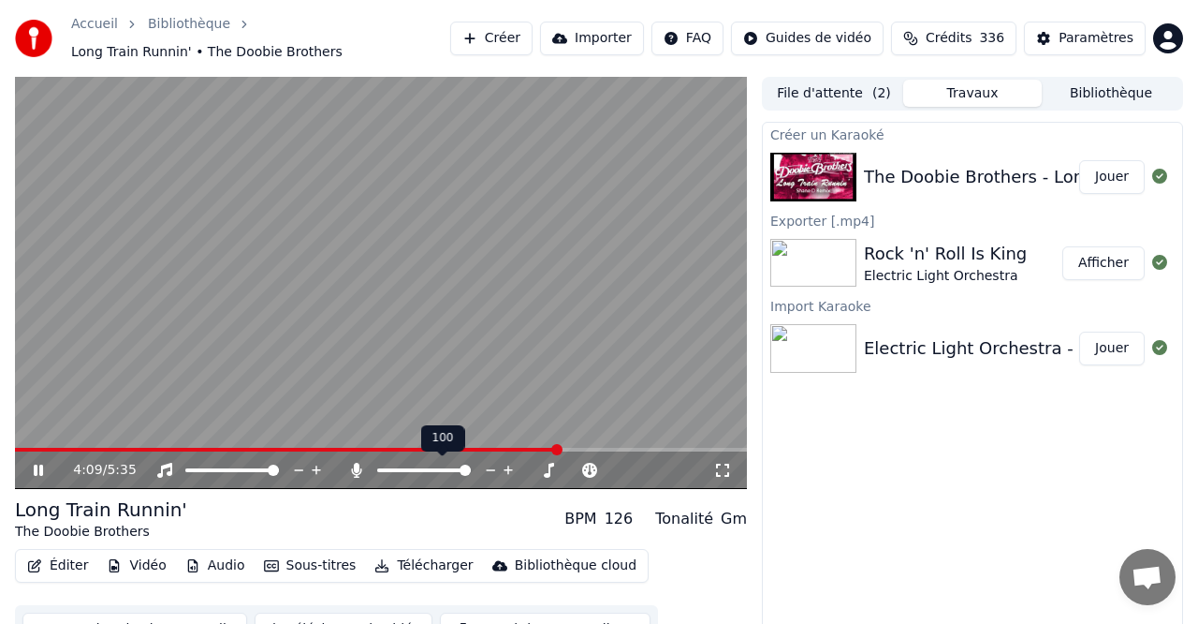
click at [357, 466] on icon at bounding box center [357, 470] width 10 height 15
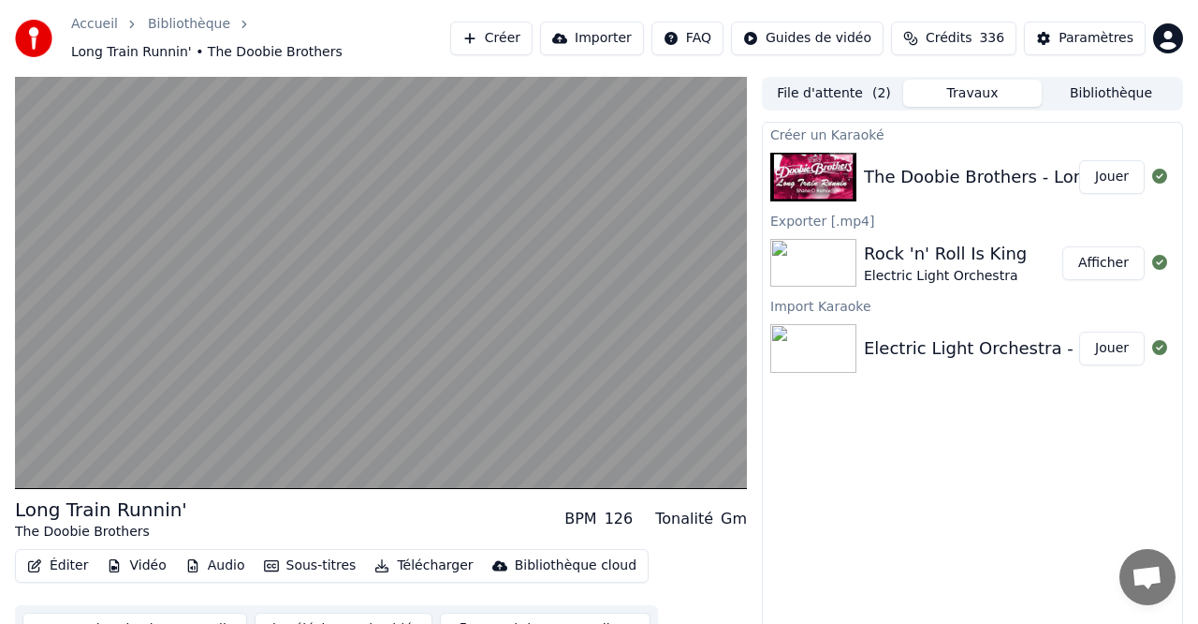
click at [310, 563] on button "Sous-titres" at bounding box center [311, 565] width 108 height 26
click at [875, 464] on div "Créer un Karaoké The Doobie Brothers - Long Train Runnin' Jouer Exporter [.mp4]…" at bounding box center [972, 387] width 421 height 530
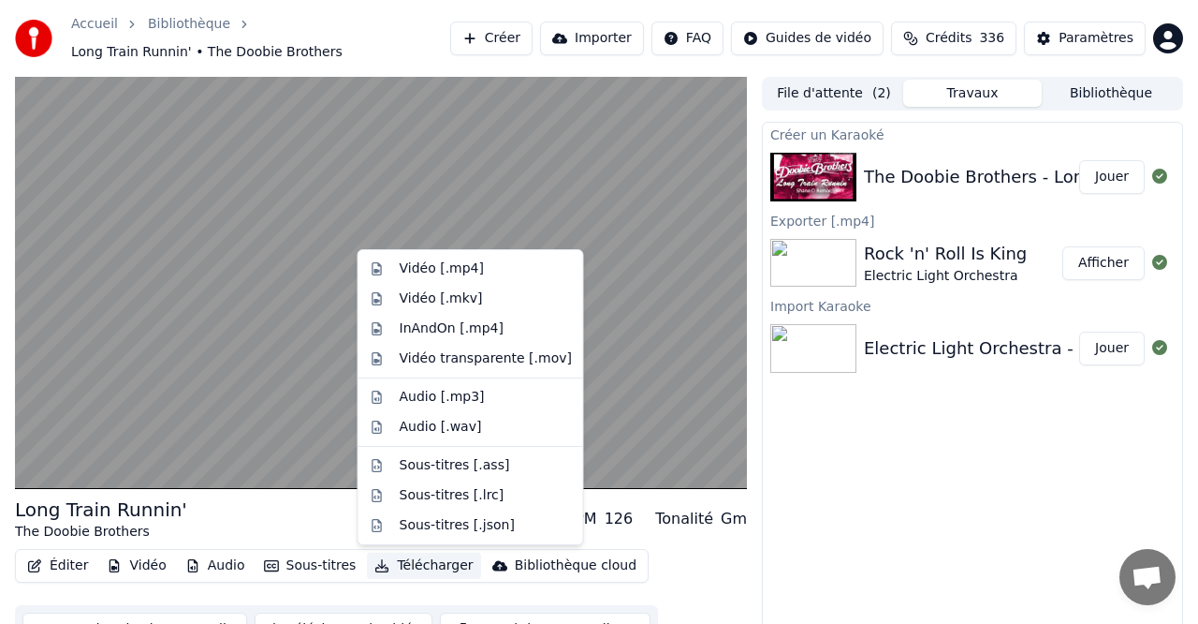
click at [420, 565] on button "Télécharger" at bounding box center [423, 565] width 113 height 26
click at [434, 265] on div "Vidéo [.mp4]" at bounding box center [442, 268] width 84 height 19
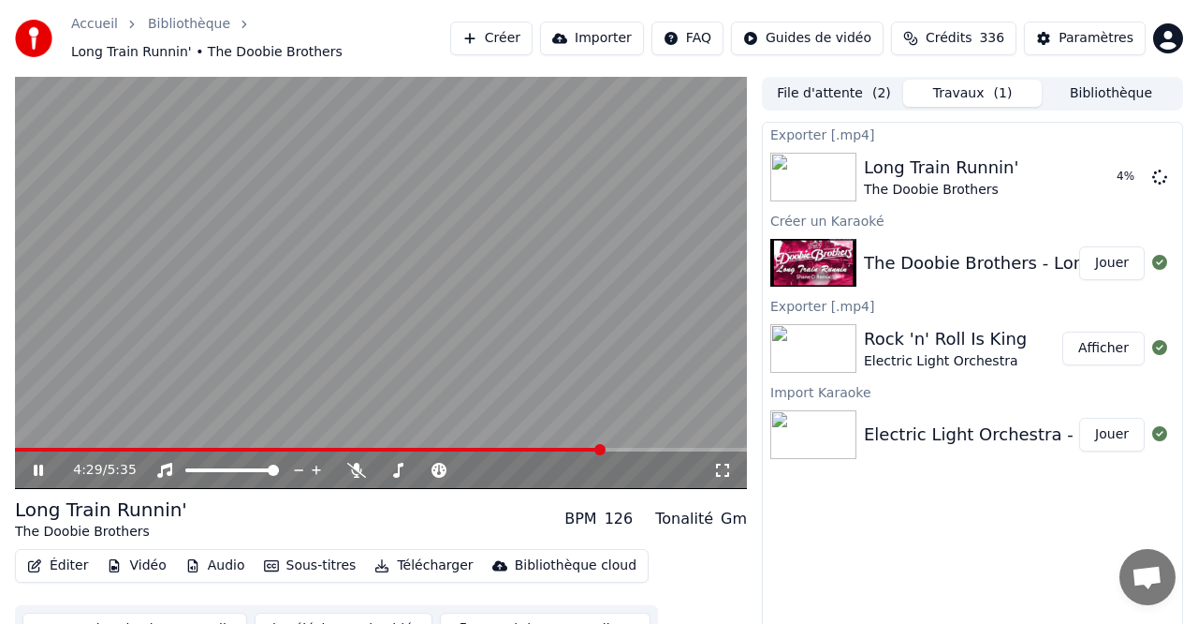
click at [39, 468] on icon at bounding box center [38, 469] width 9 height 11
